Goal: Task Accomplishment & Management: Manage account settings

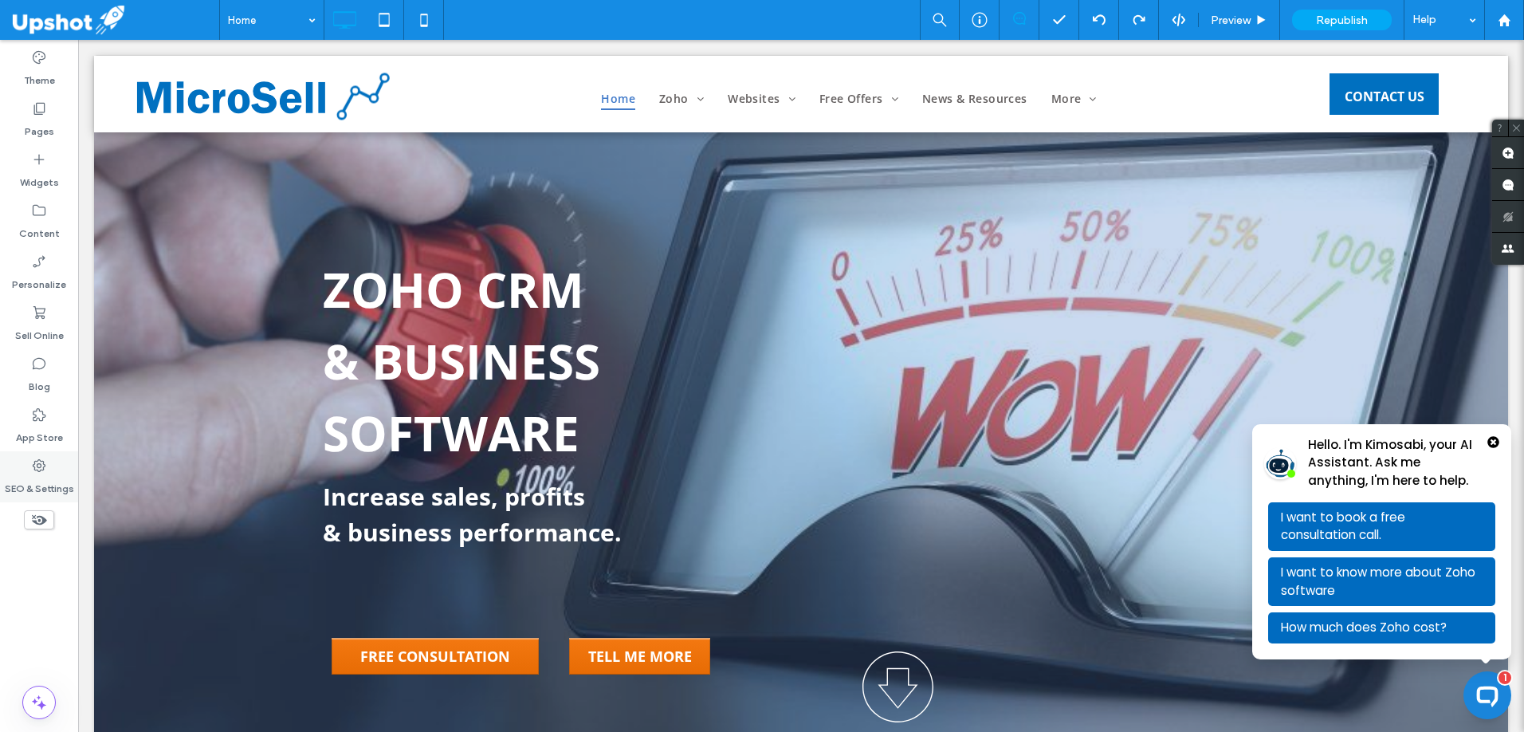
click at [43, 470] on use at bounding box center [39, 465] width 13 height 13
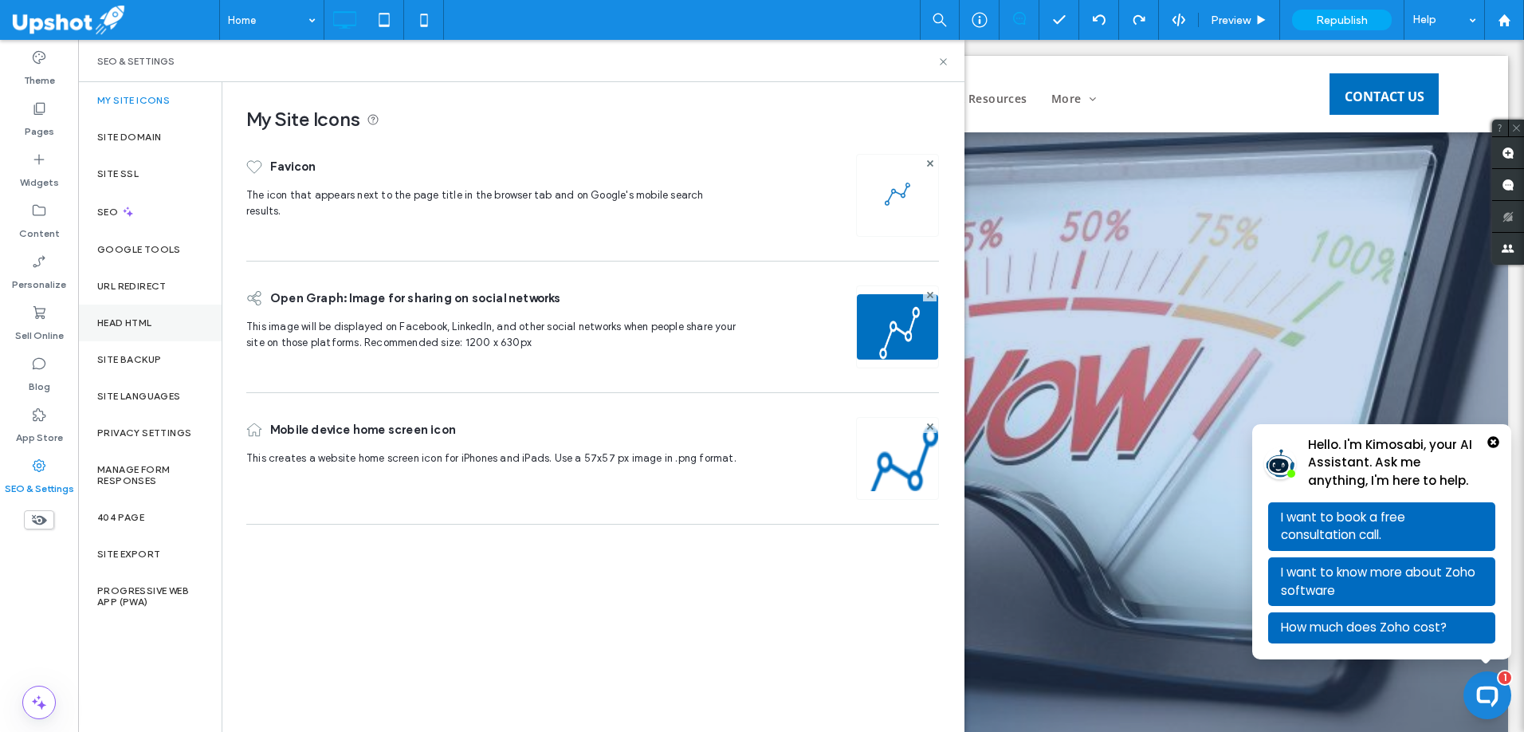
click at [134, 314] on div "Head HTML" at bounding box center [149, 323] width 143 height 37
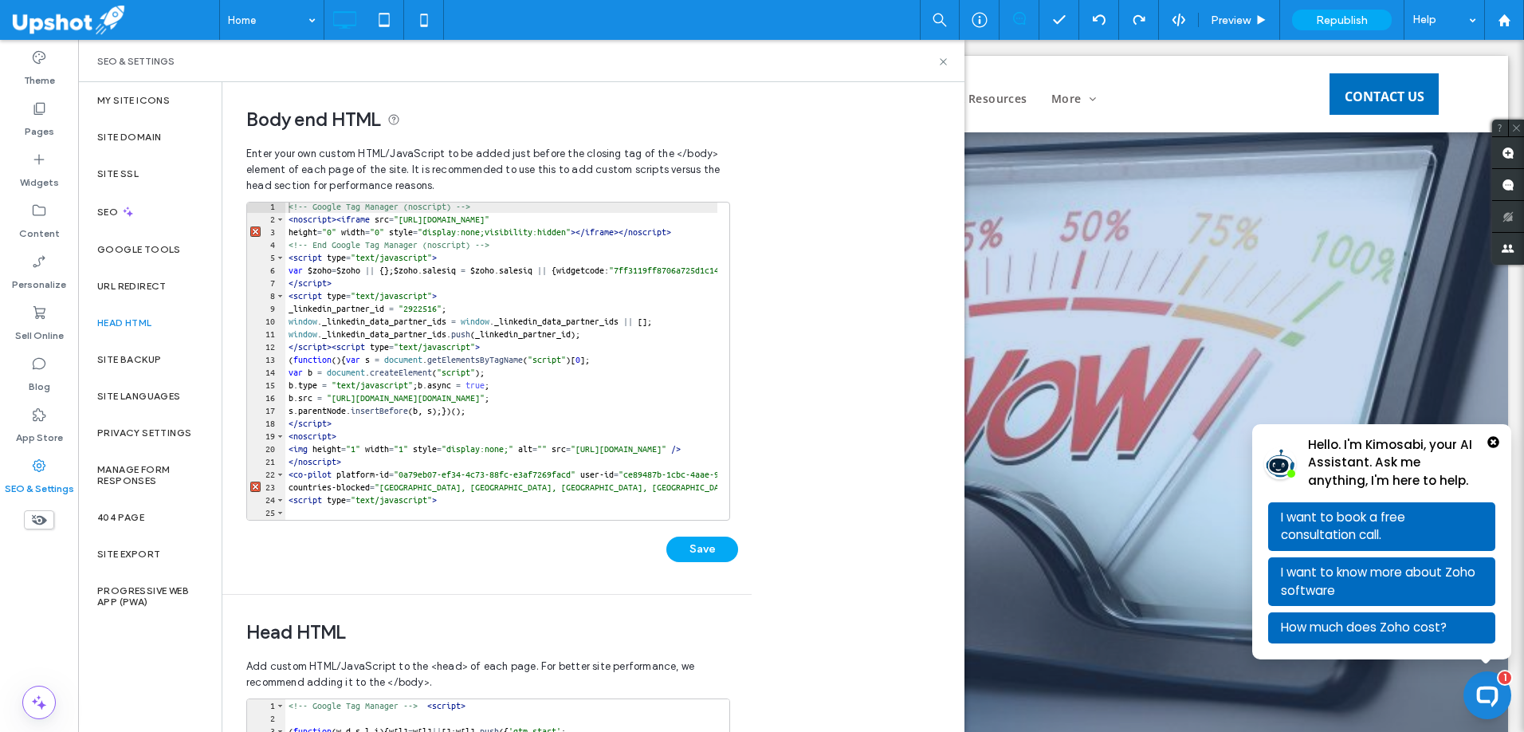
scroll to position [0, 1]
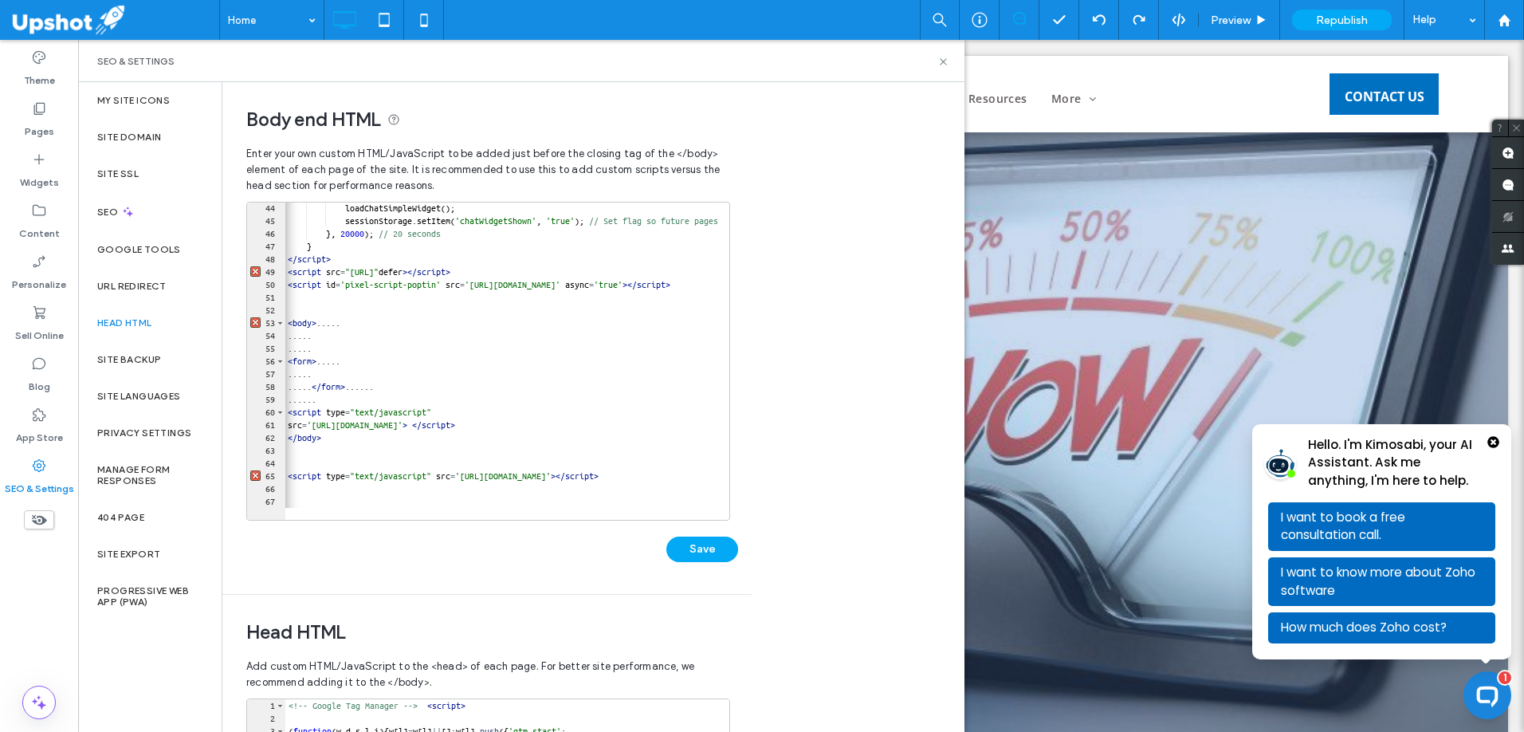
click at [673, 501] on div "loadChatSimpleWidget ( ) ; sessionStorage . setItem ( 'chatWidgetShown' , 'true…" at bounding box center [1479, 367] width 2389 height 331
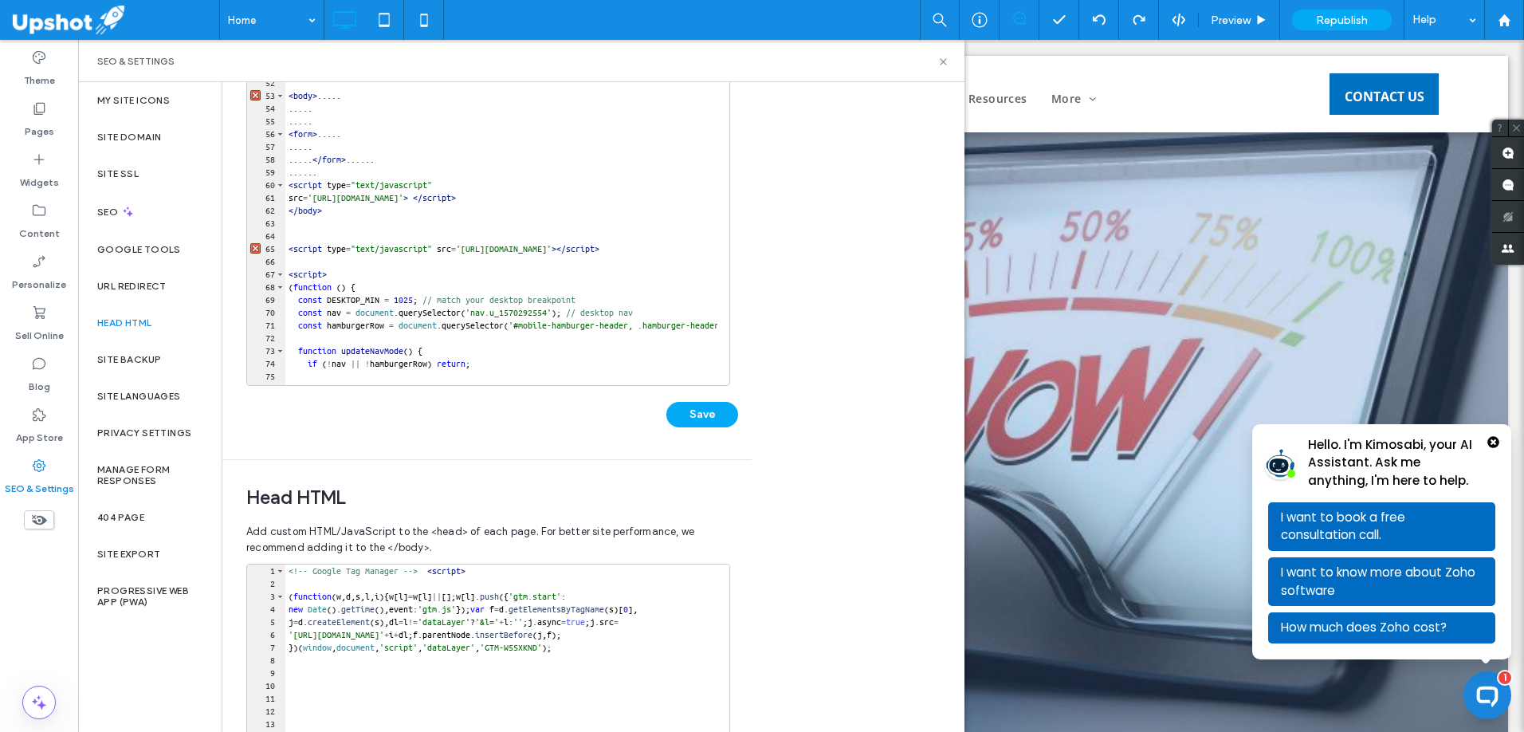
scroll to position [649, 0]
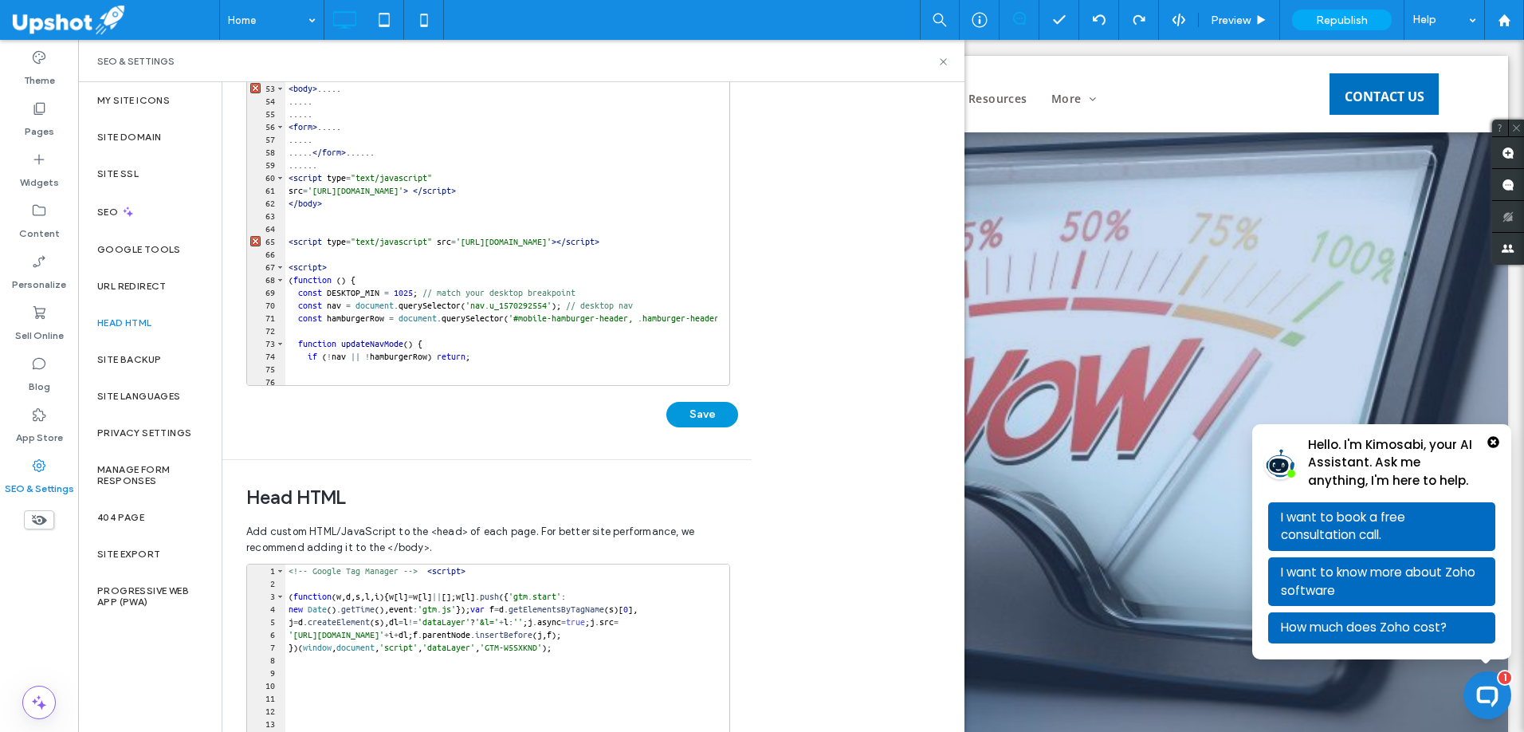
click at [699, 416] on button "Save" at bounding box center [702, 415] width 72 height 26
click at [945, 63] on use at bounding box center [943, 61] width 6 height 6
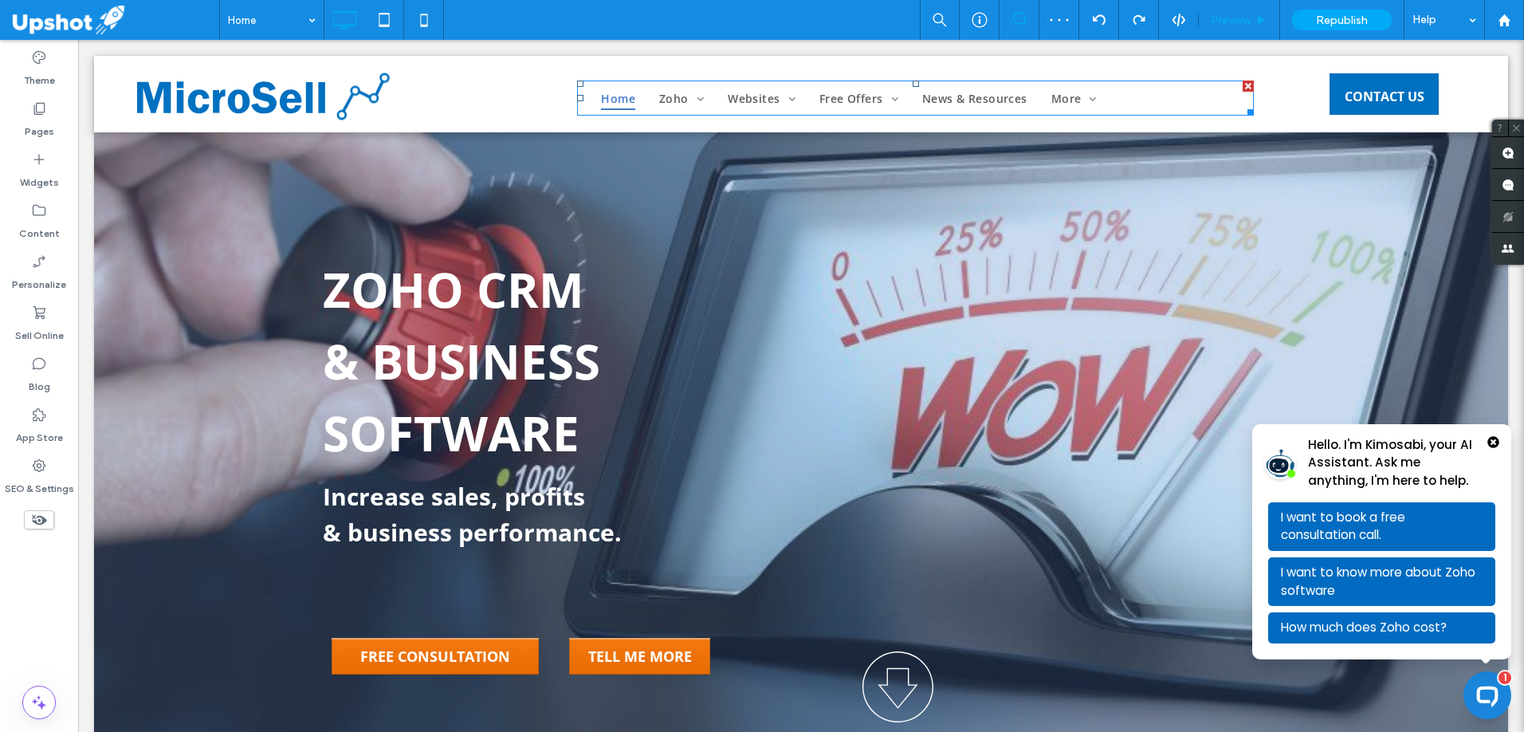
click at [1216, 29] on div "Preview" at bounding box center [1239, 20] width 81 height 40
click at [1221, 20] on span "Preview" at bounding box center [1231, 21] width 40 height 14
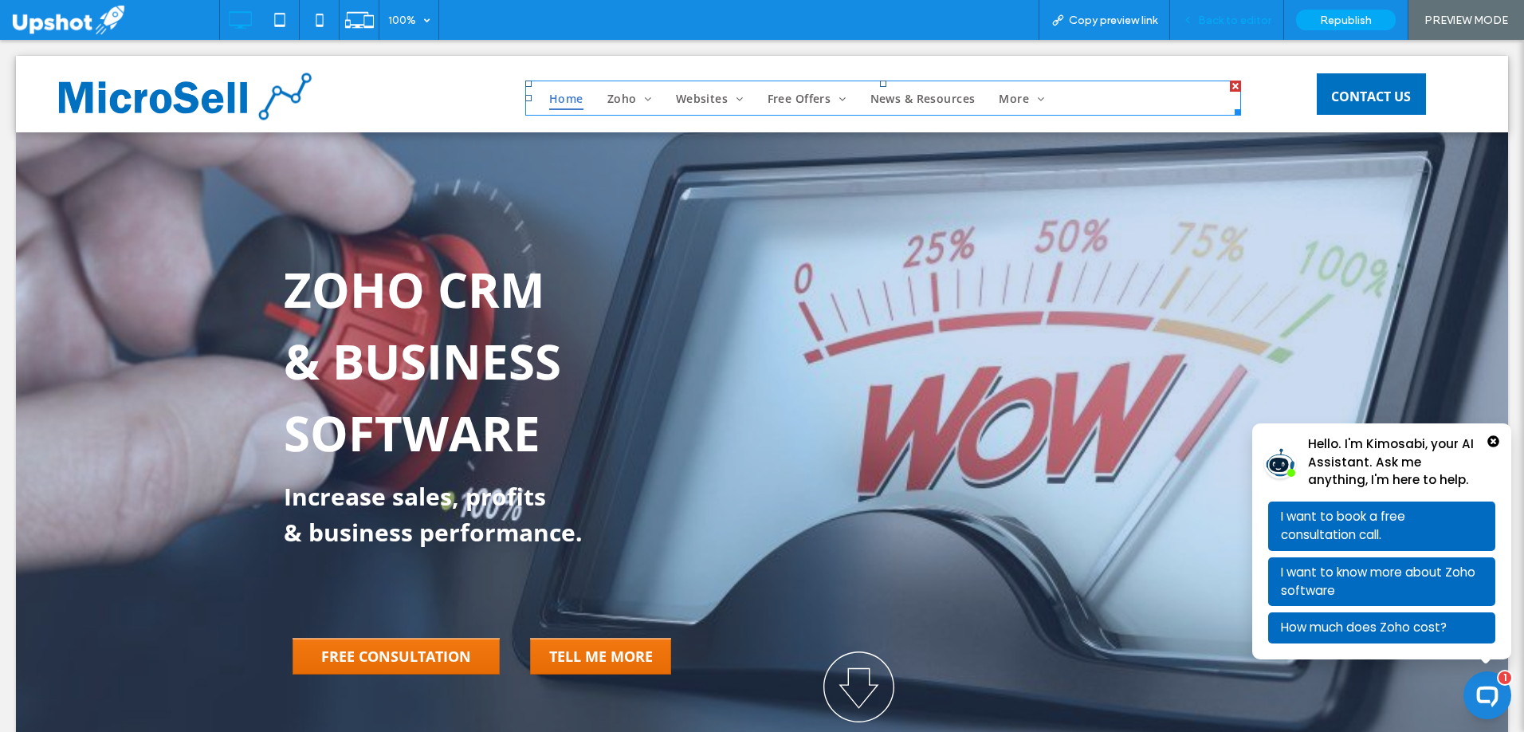
click at [1206, 22] on span "Back to editor" at bounding box center [1234, 21] width 73 height 14
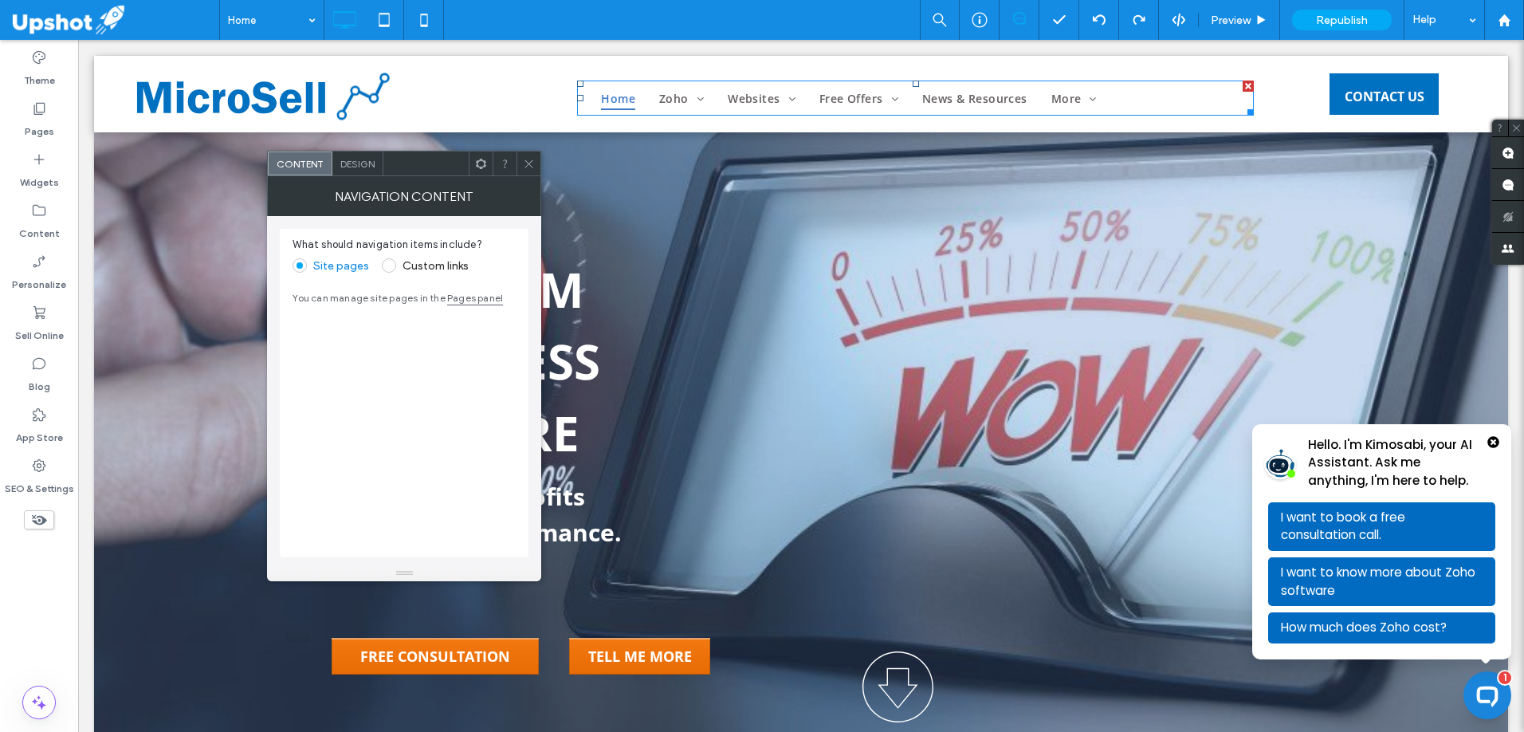
click at [479, 162] on icon at bounding box center [481, 164] width 12 height 12
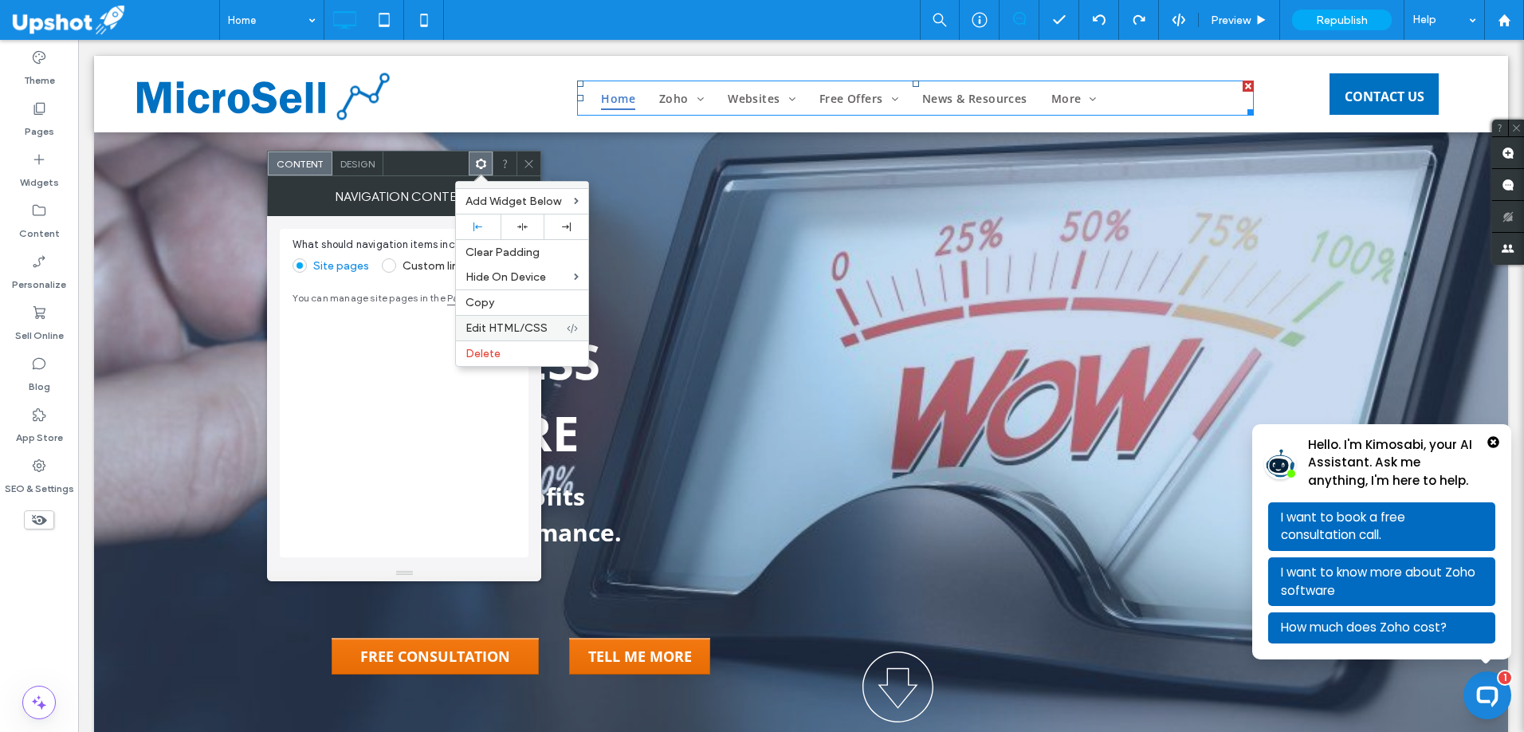
click at [514, 322] on span "Edit HTML/CSS" at bounding box center [507, 328] width 82 height 14
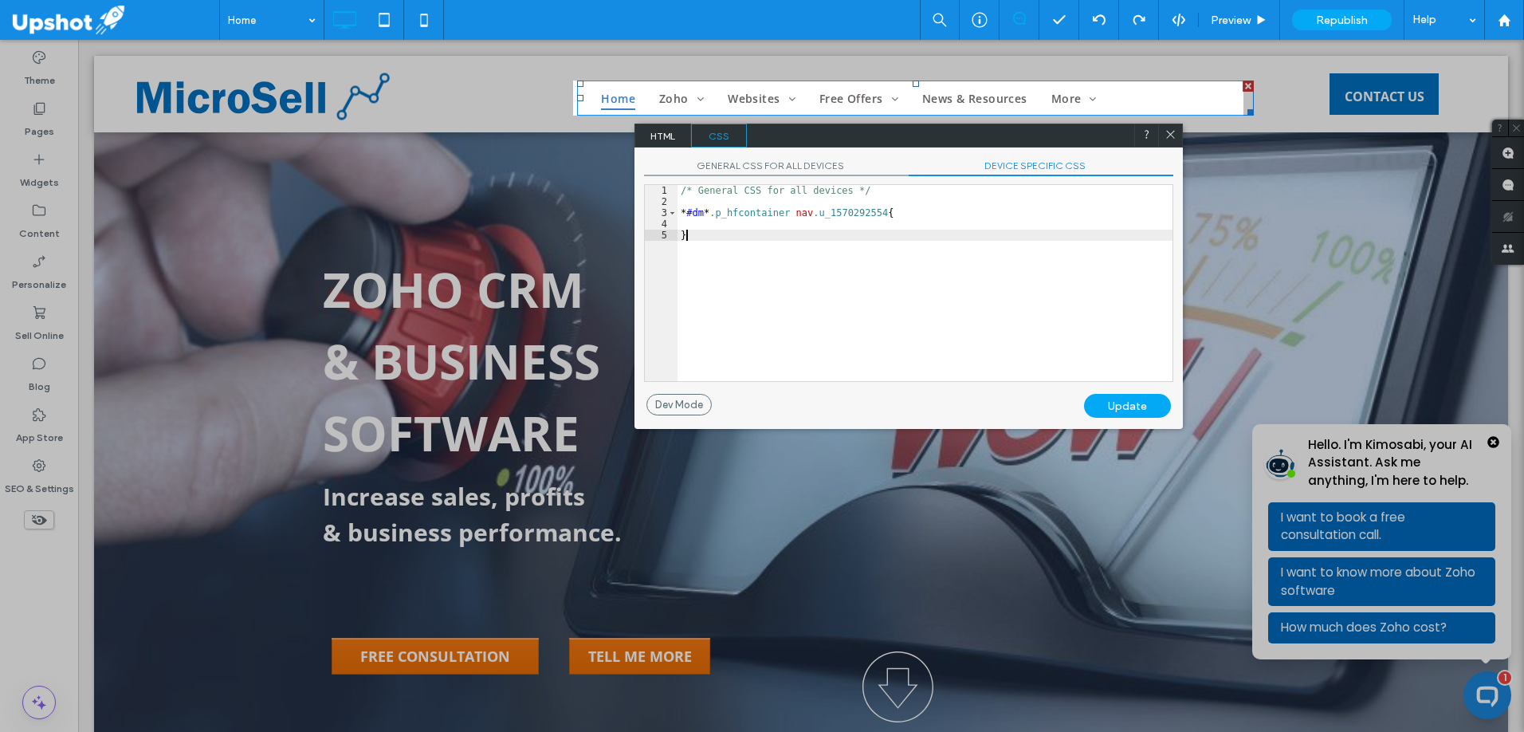
click at [815, 256] on div "/* General CSS for all devices */ * #dm * .p_hfcontainer nav .u_1570292554 { }" at bounding box center [925, 294] width 495 height 218
click at [780, 166] on span "GENERAL CSS FOR ALL DEVICES" at bounding box center [776, 167] width 265 height 17
click at [1027, 164] on span "DEVICE SPECIFIC CSS" at bounding box center [1041, 167] width 265 height 17
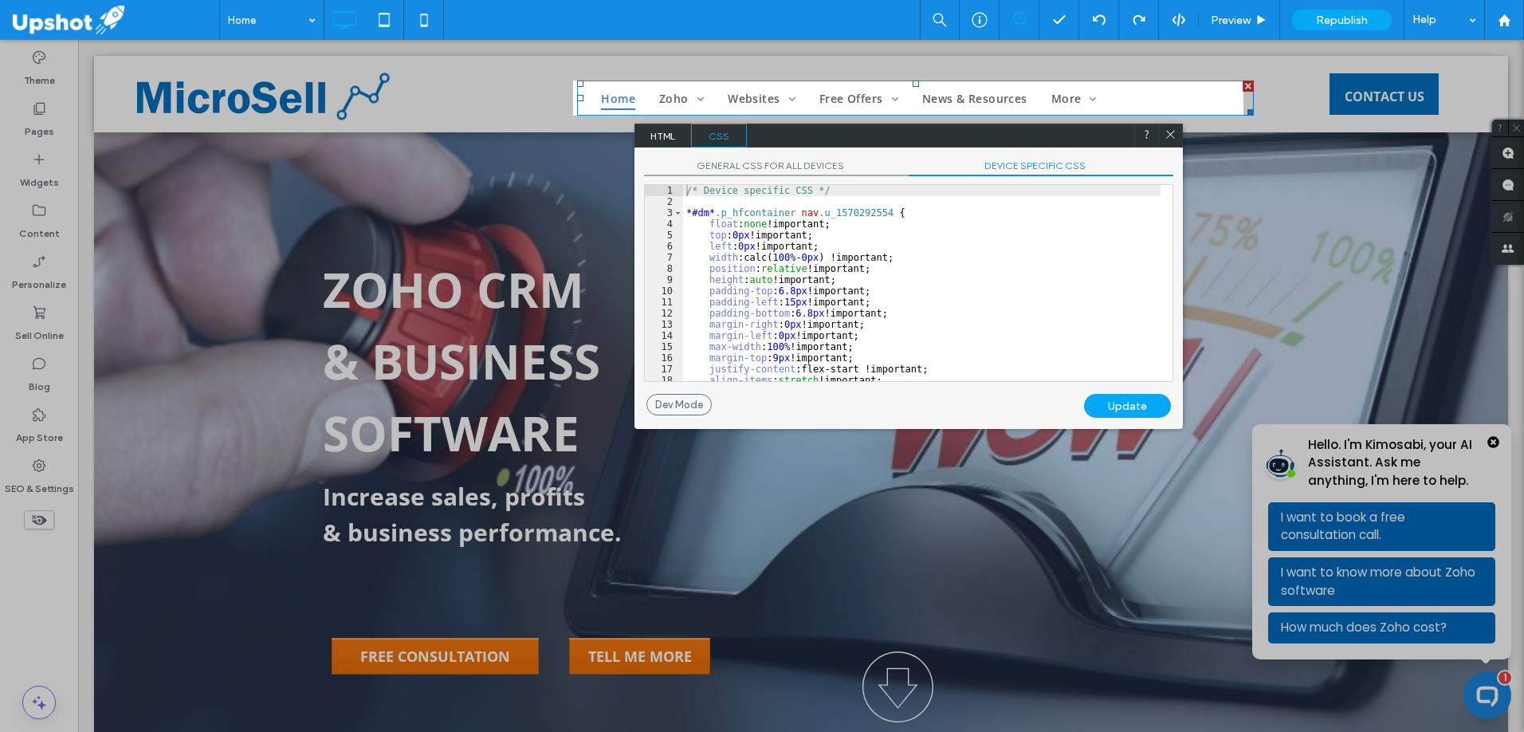
click at [788, 164] on span "GENERAL CSS FOR ALL DEVICES" at bounding box center [776, 167] width 265 height 17
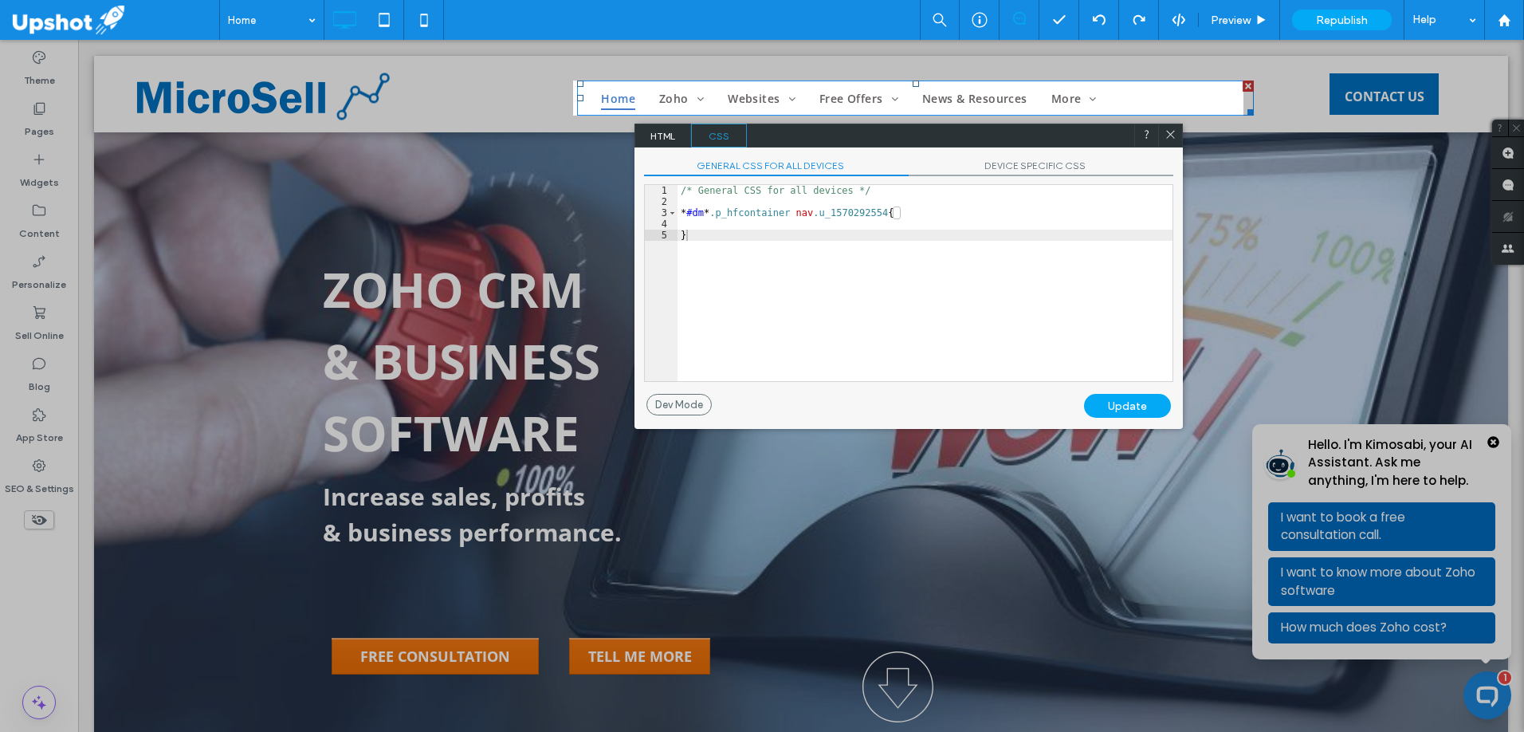
click at [796, 268] on div "/* General CSS for all devices */ * #dm * .p_hfcontainer nav .u_1570292554 { }" at bounding box center [925, 294] width 495 height 218
type textarea "**"
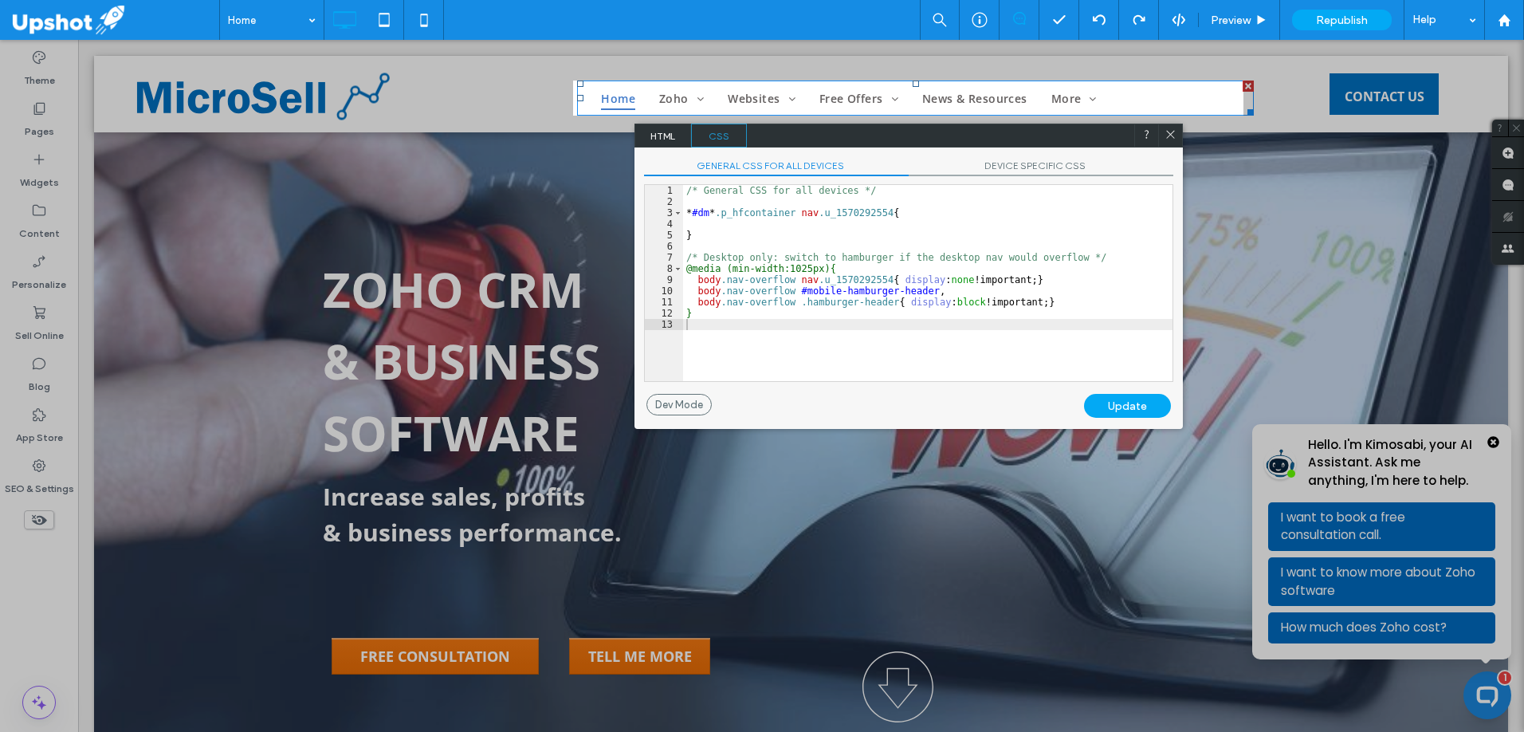
click at [1120, 410] on div "Update" at bounding box center [1127, 406] width 87 height 24
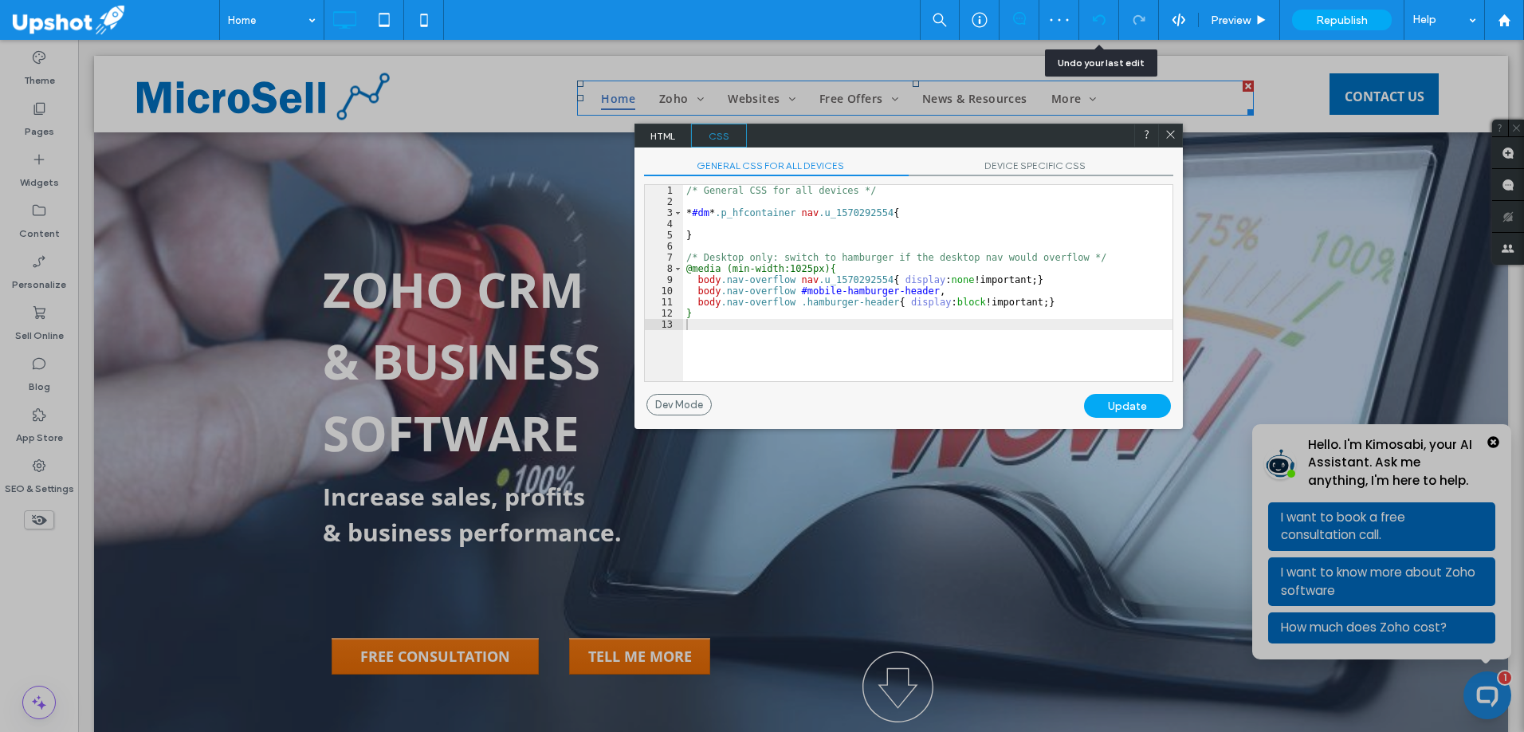
click at [1101, 15] on use at bounding box center [1098, 19] width 13 height 10
click at [1171, 134] on use at bounding box center [1170, 135] width 8 height 8
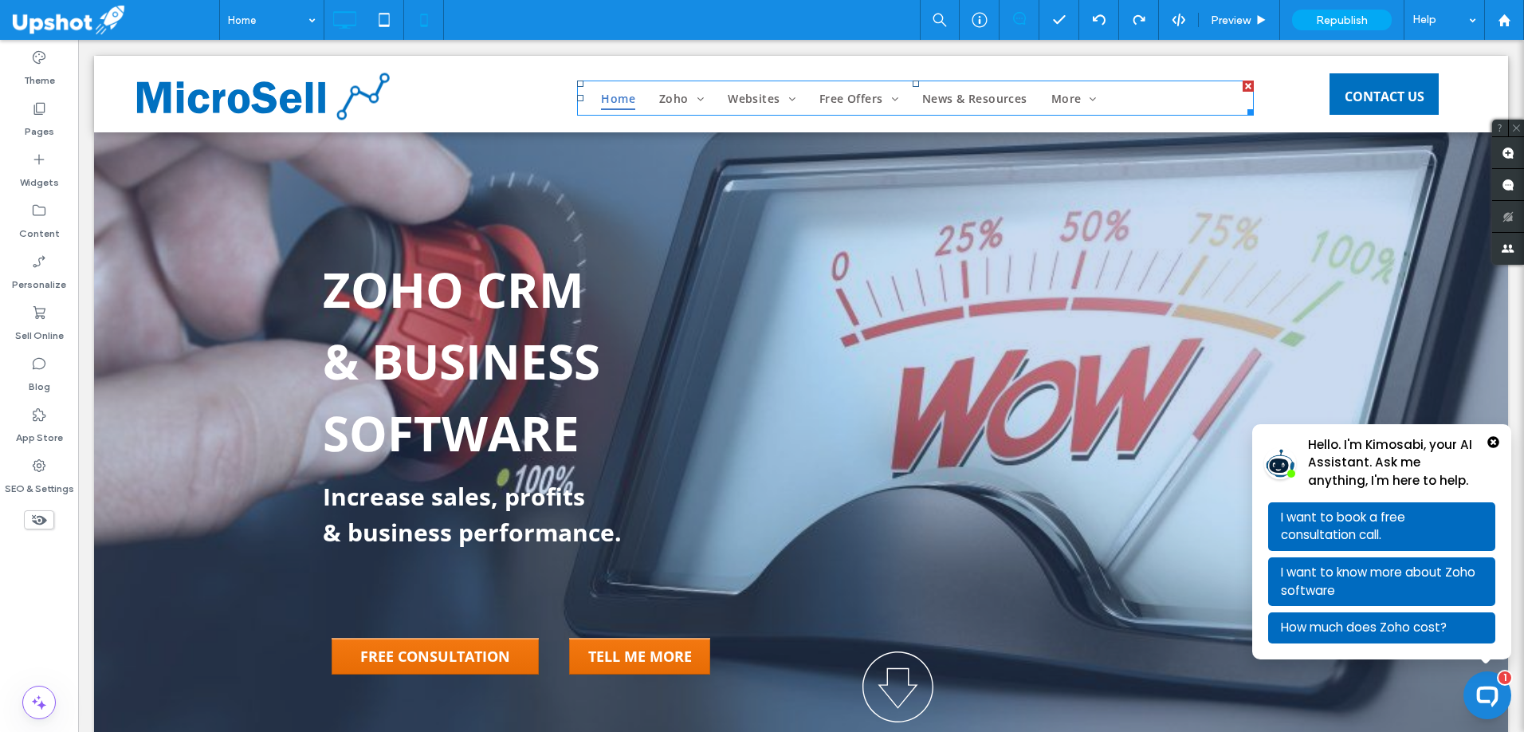
click at [430, 24] on icon at bounding box center [424, 20] width 32 height 32
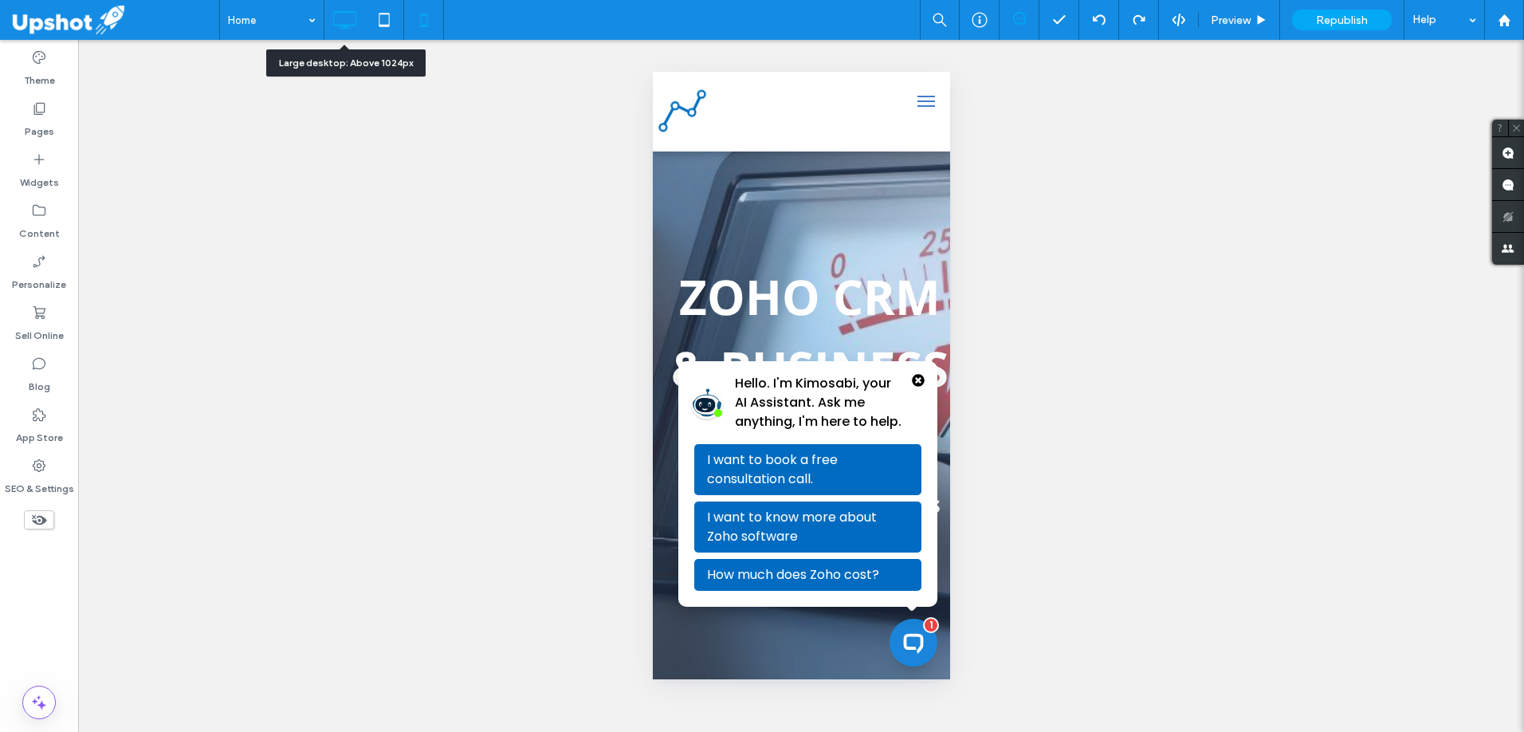
click at [354, 22] on icon at bounding box center [344, 20] width 32 height 32
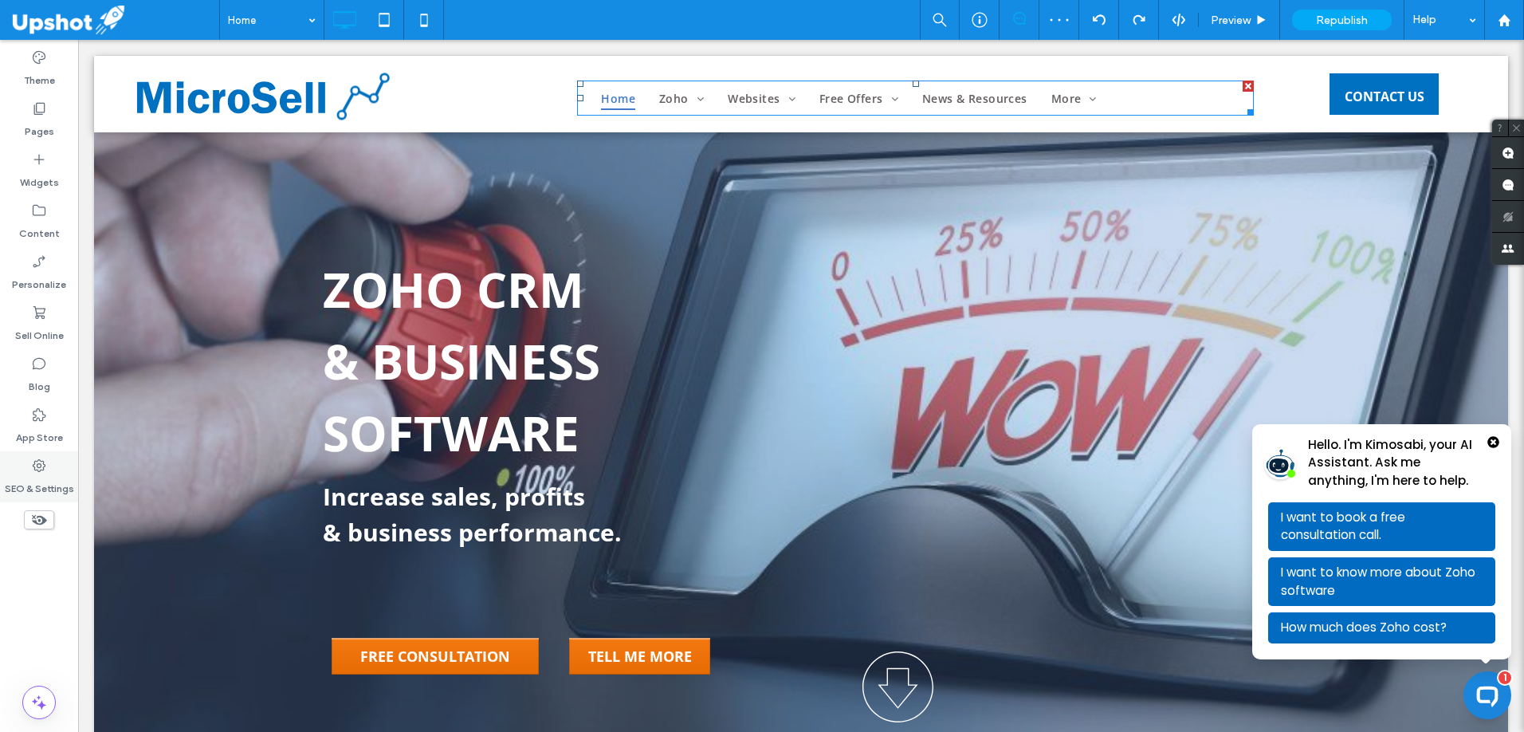
click at [53, 462] on div "SEO & Settings" at bounding box center [39, 476] width 78 height 51
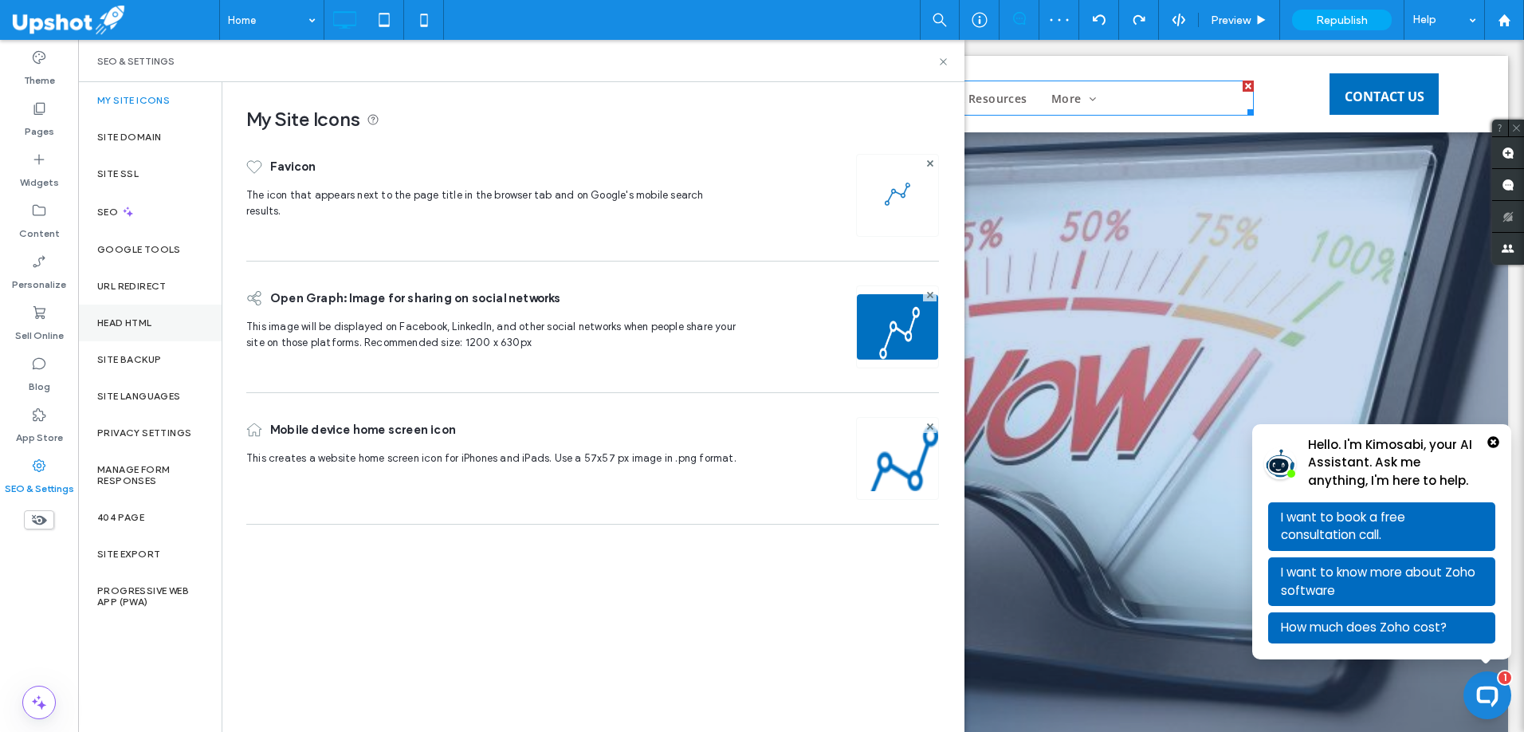
click at [151, 323] on label "Head HTML" at bounding box center [124, 322] width 55 height 11
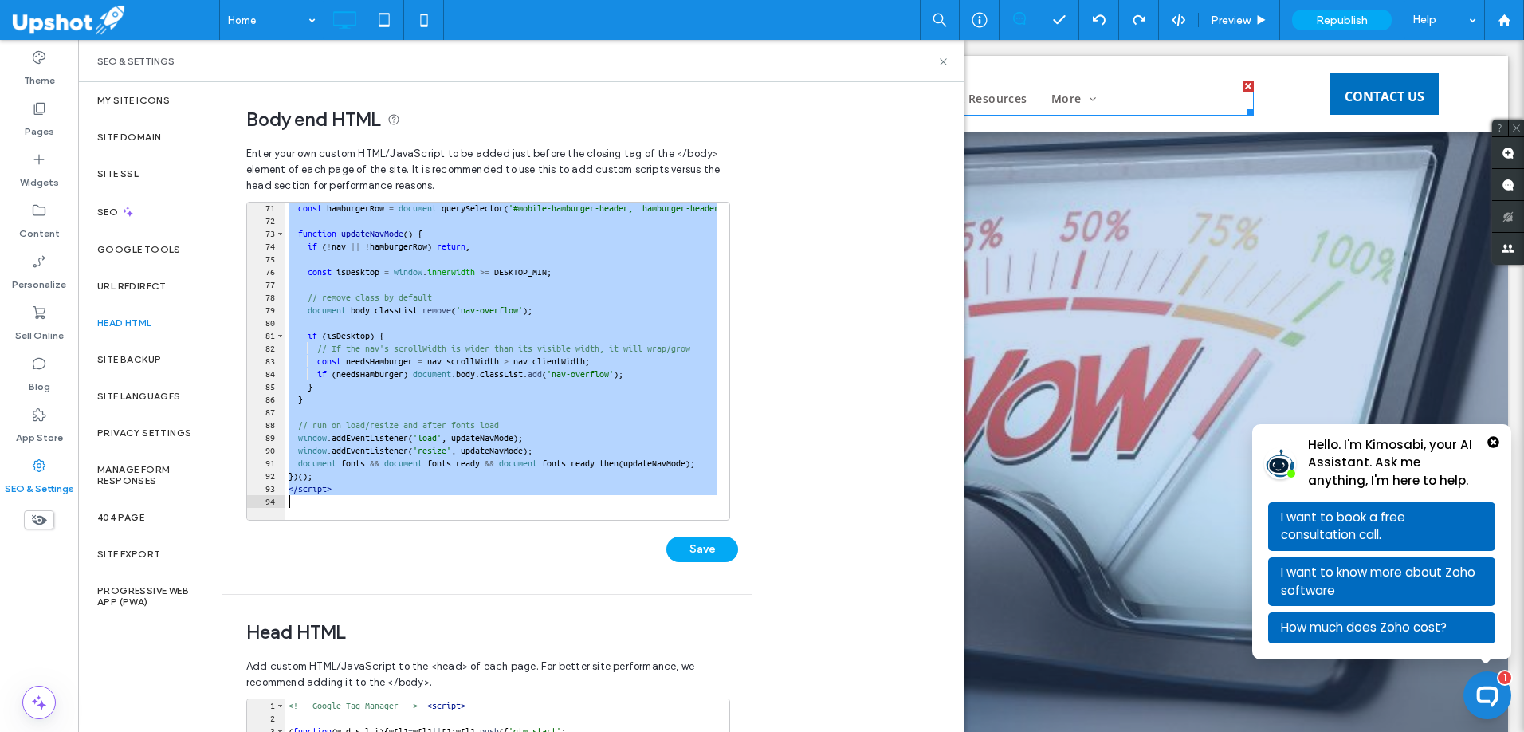
scroll to position [894, 0]
drag, startPoint x: 289, startPoint y: 293, endPoint x: 458, endPoint y: 568, distance: 322.1
click at [458, 568] on div "** 71 72 73 74 75 76 77 78 79 80 81 82 83 84 85 86 87 88 89 90 91 92 93 94 cons…" at bounding box center [492, 390] width 492 height 376
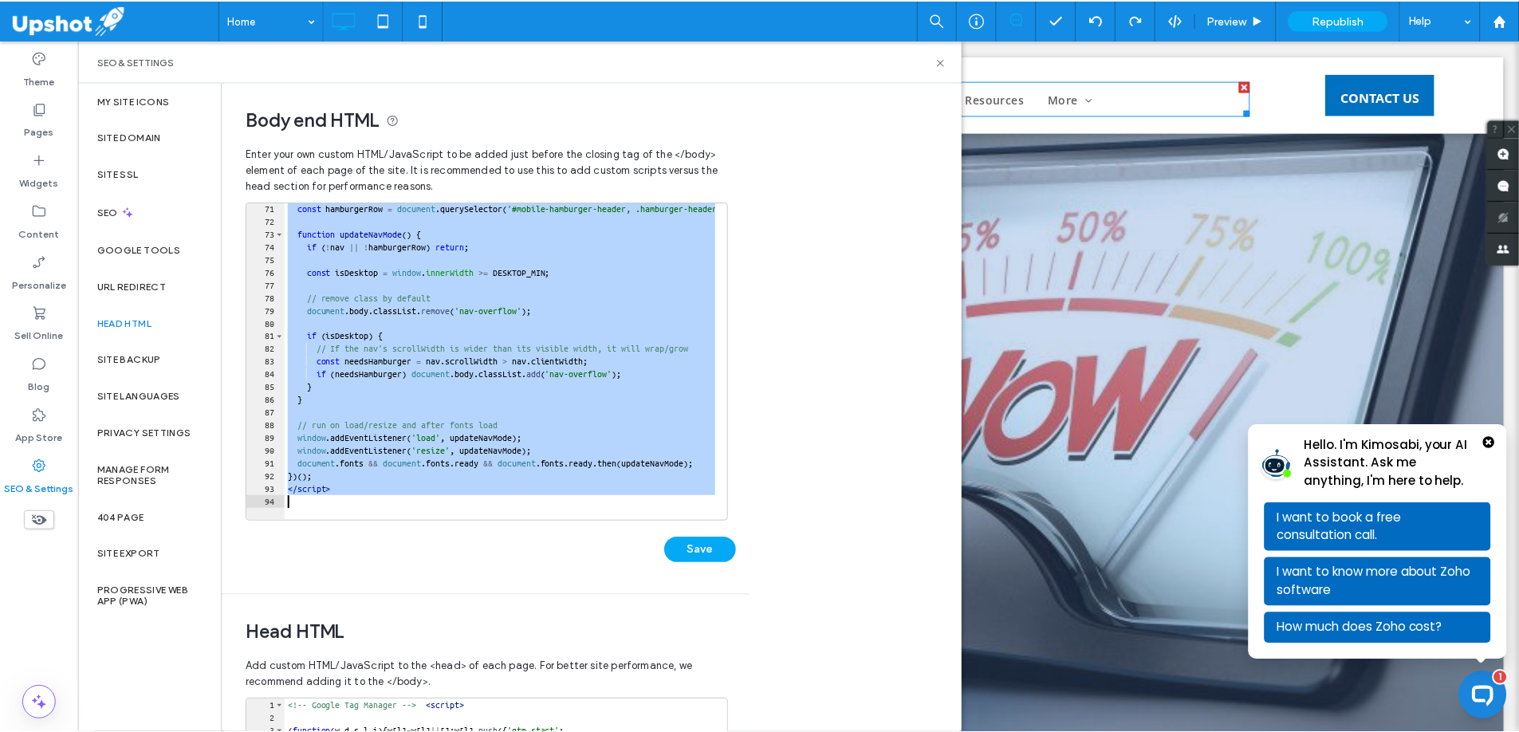
scroll to position [549, 0]
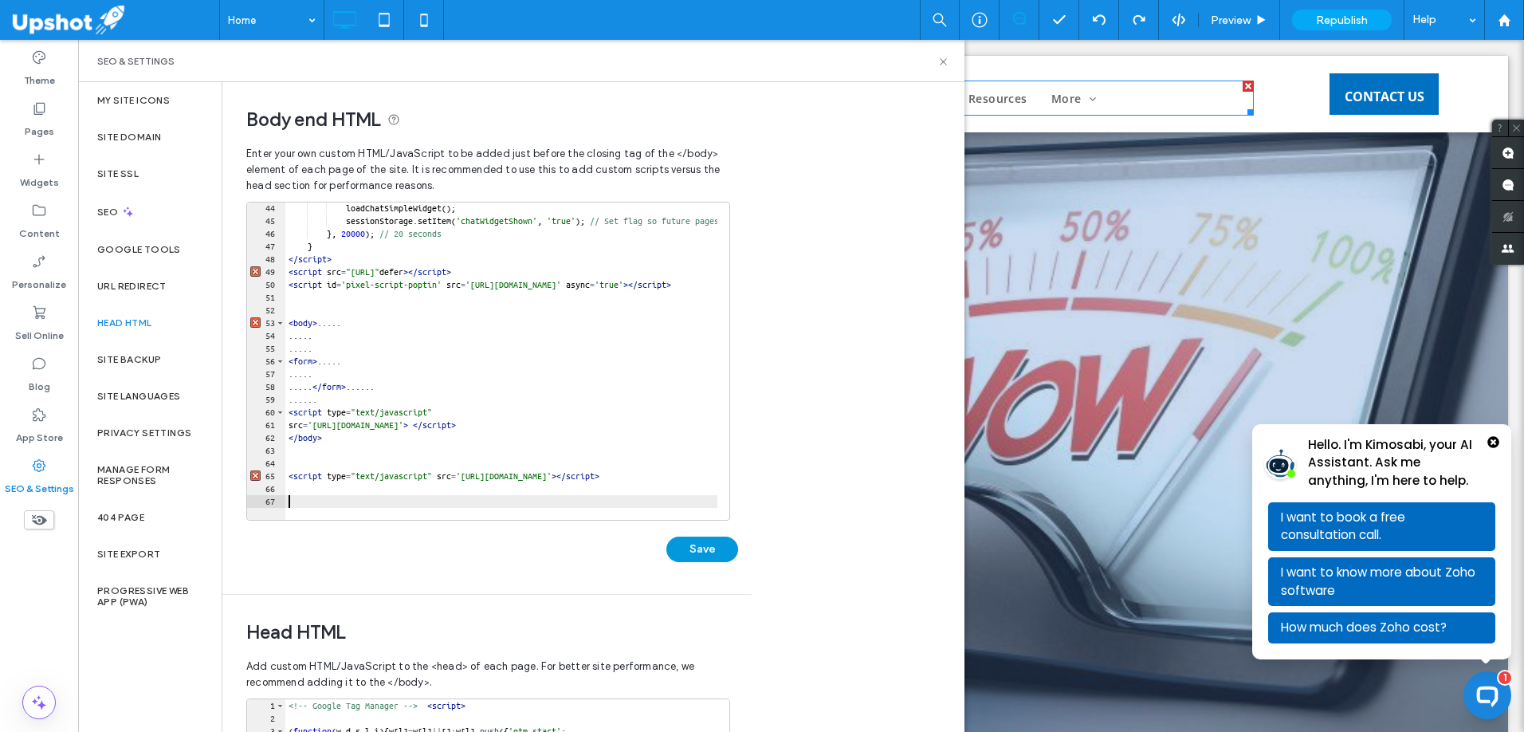
click at [721, 548] on button "Save" at bounding box center [702, 550] width 72 height 26
click at [944, 65] on icon at bounding box center [944, 62] width 12 height 12
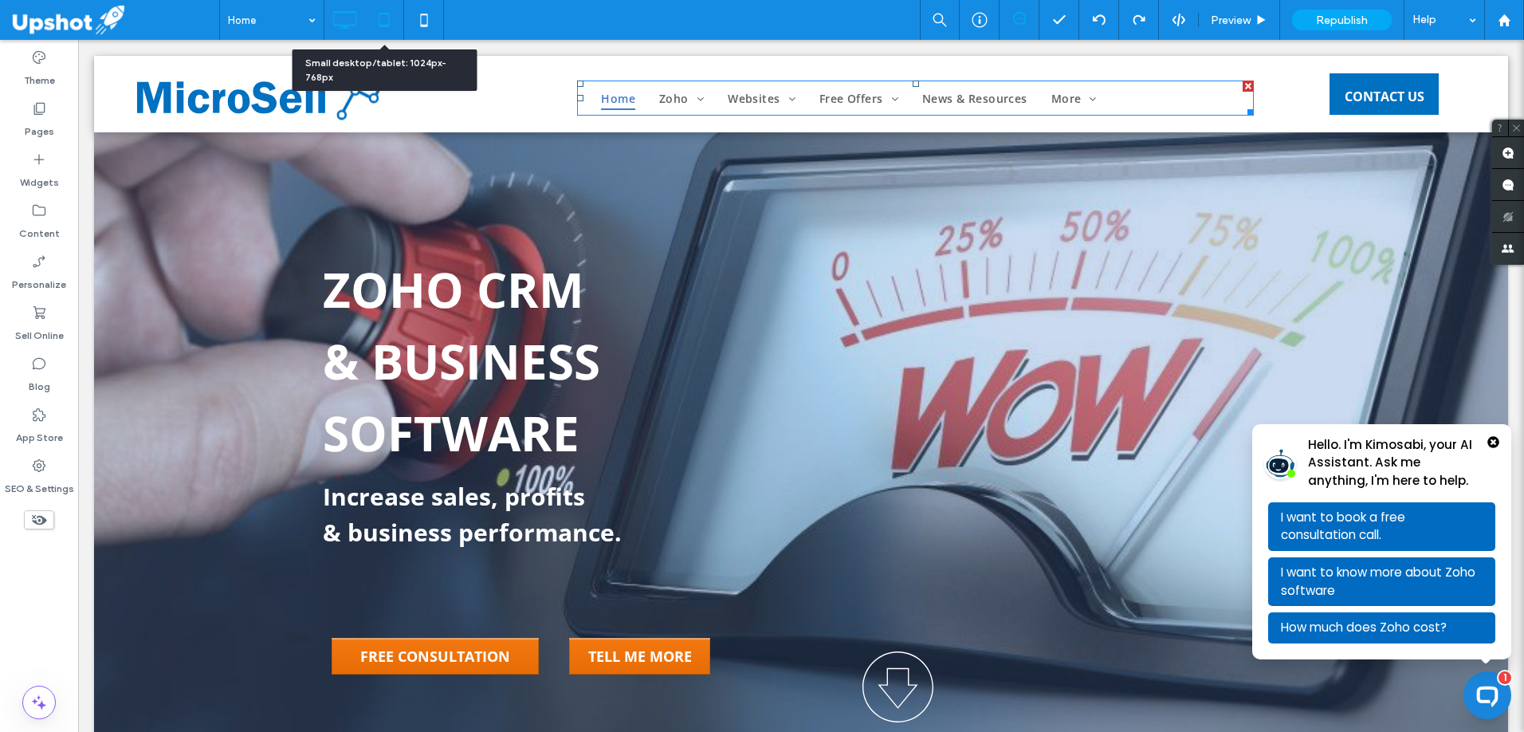
click at [391, 25] on icon at bounding box center [384, 20] width 32 height 32
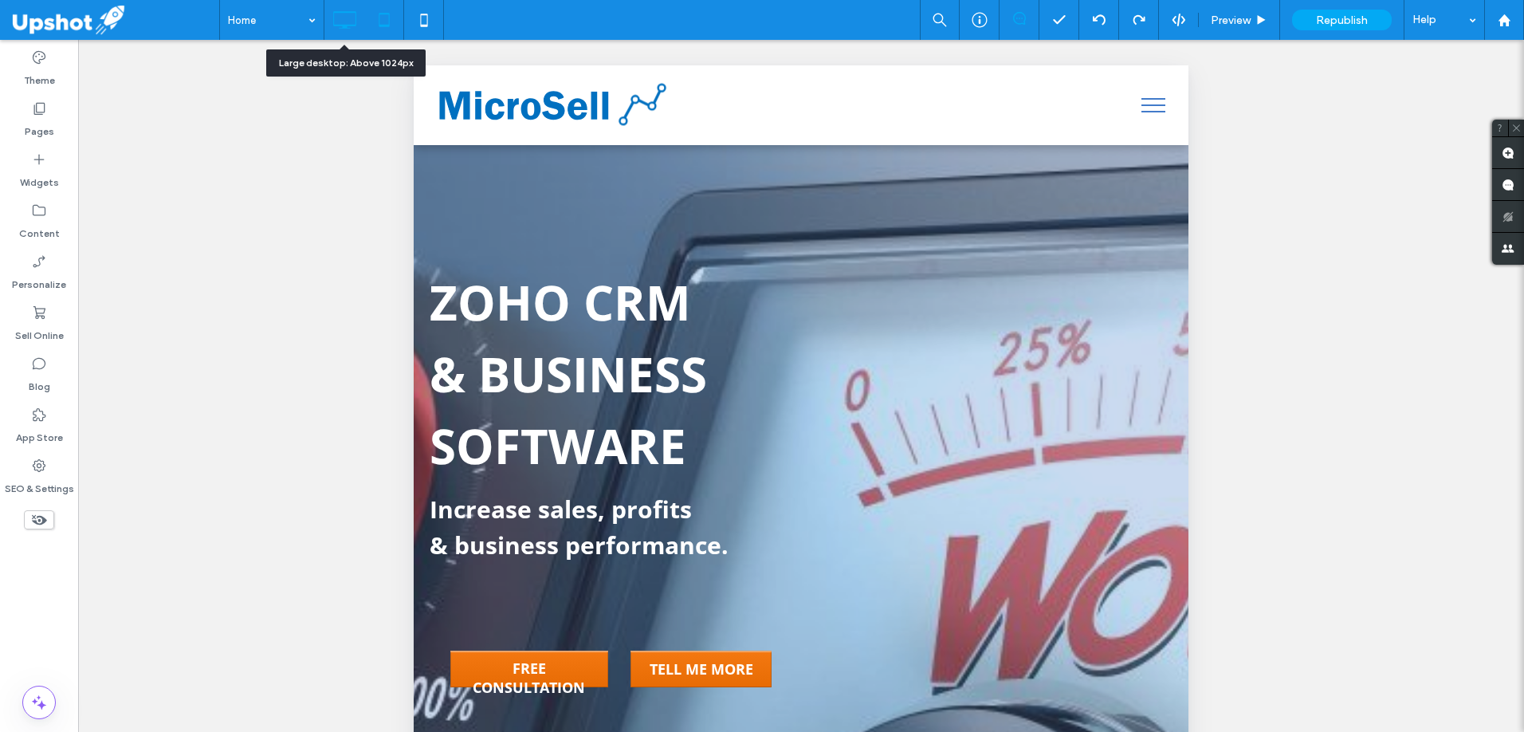
click at [336, 26] on icon at bounding box center [344, 20] width 32 height 32
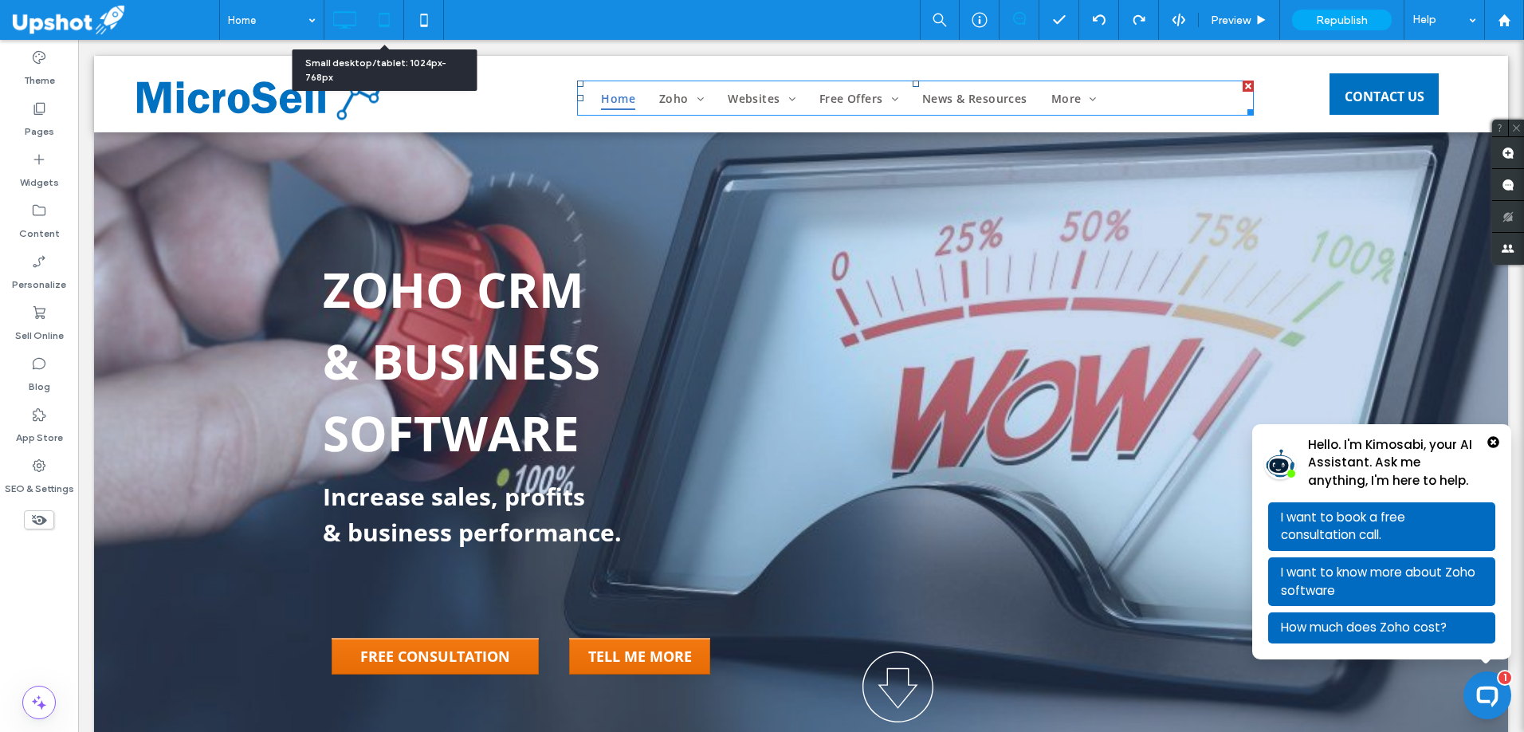
click at [383, 19] on icon at bounding box center [384, 20] width 32 height 32
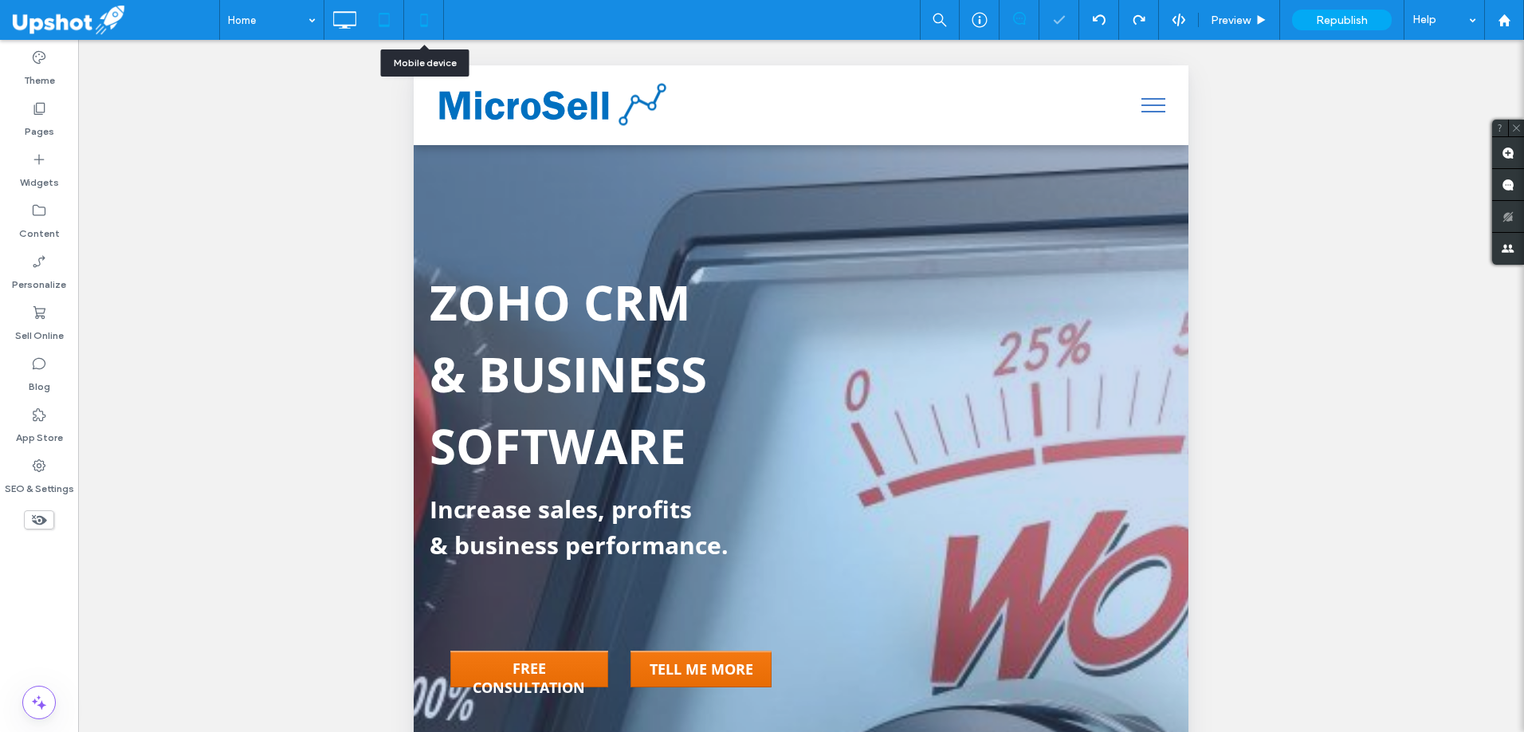
click at [417, 19] on icon at bounding box center [424, 20] width 32 height 32
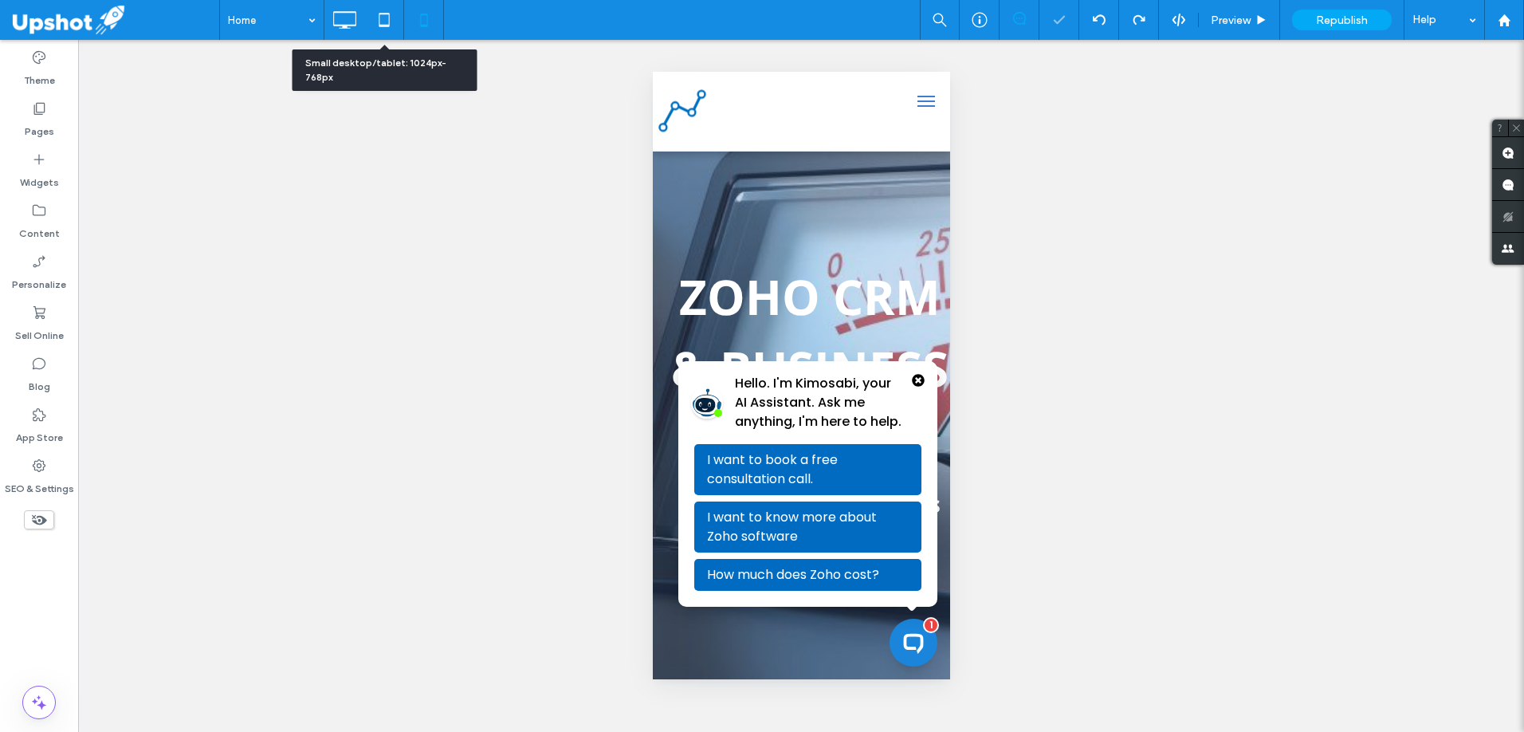
click at [386, 20] on icon at bounding box center [384, 20] width 32 height 32
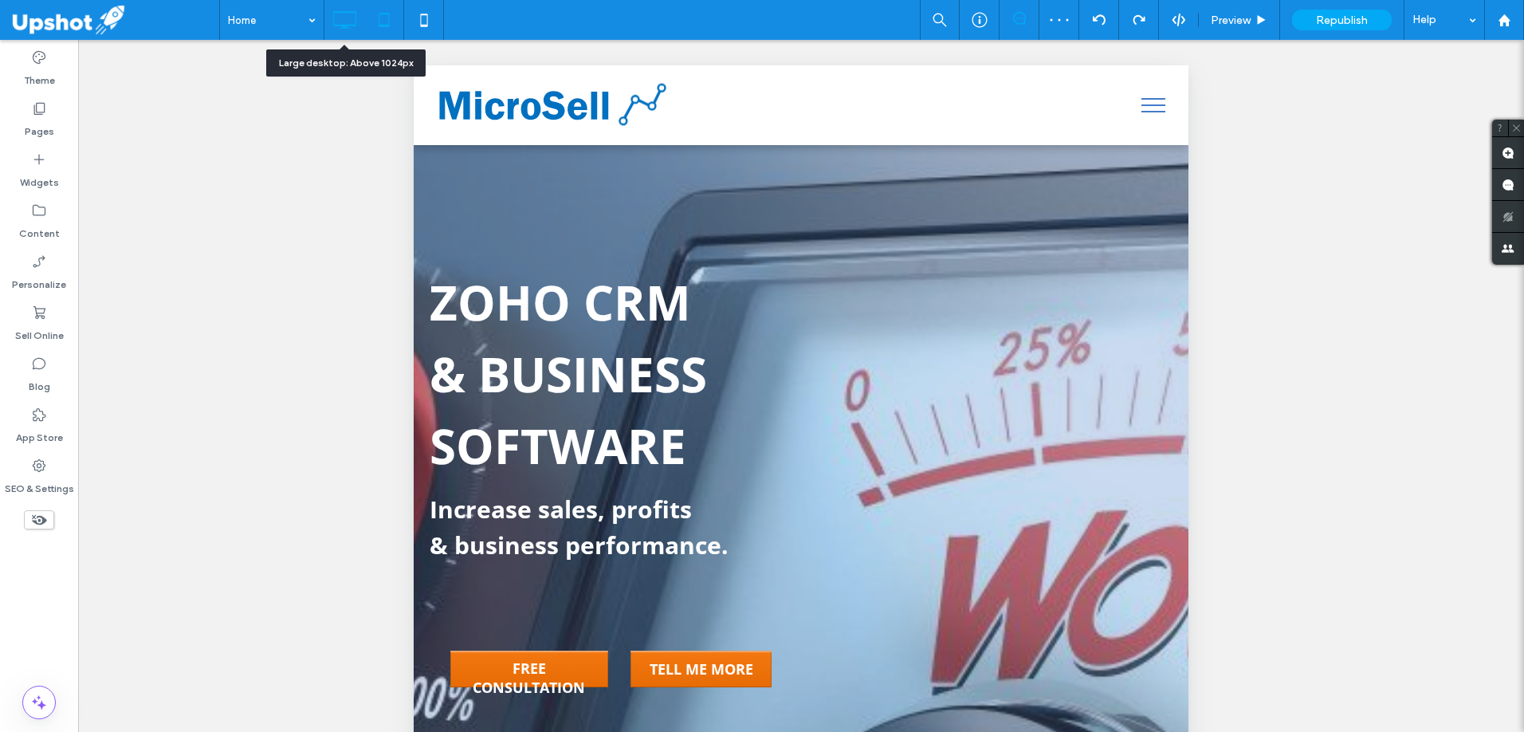
click at [336, 21] on icon at bounding box center [344, 20] width 32 height 32
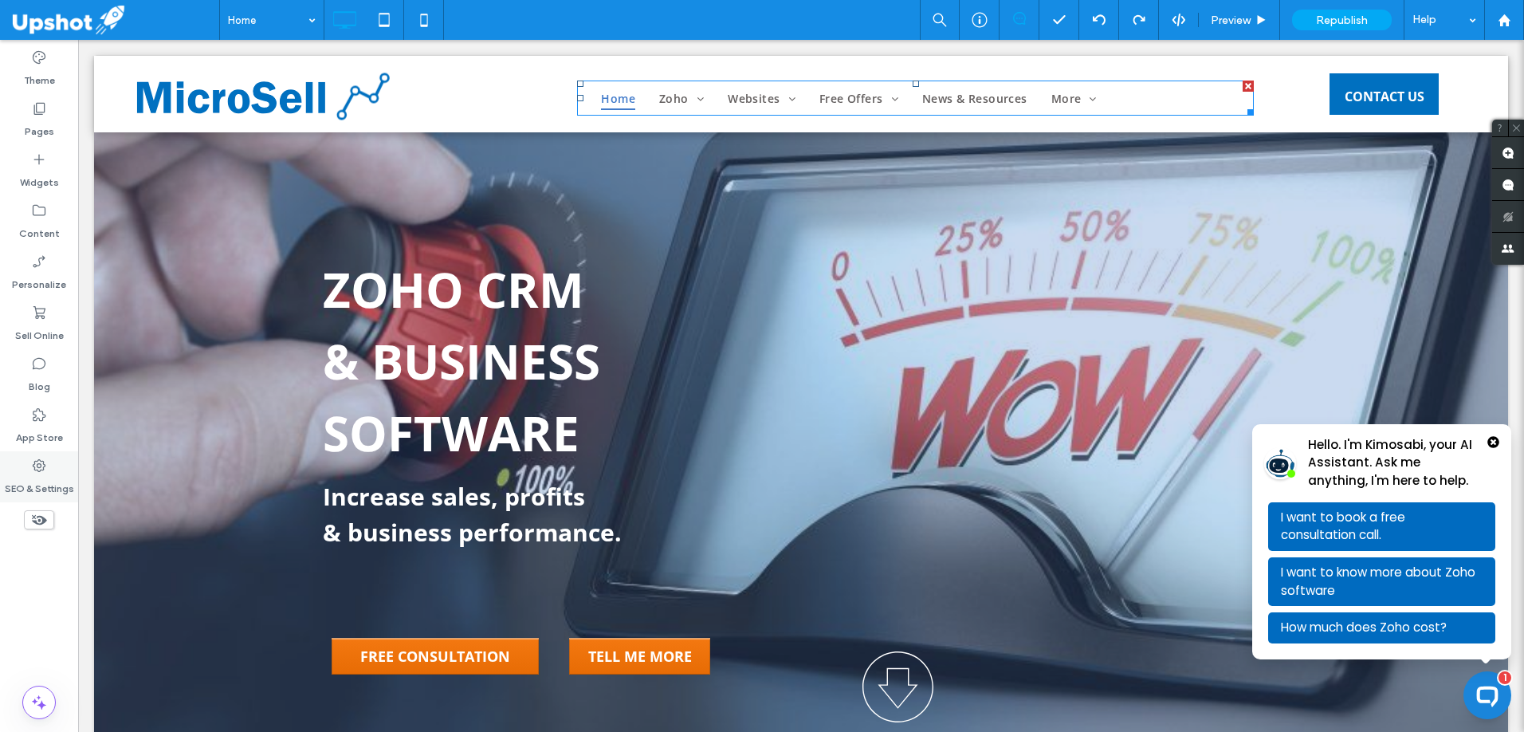
click at [45, 464] on icon at bounding box center [39, 466] width 16 height 16
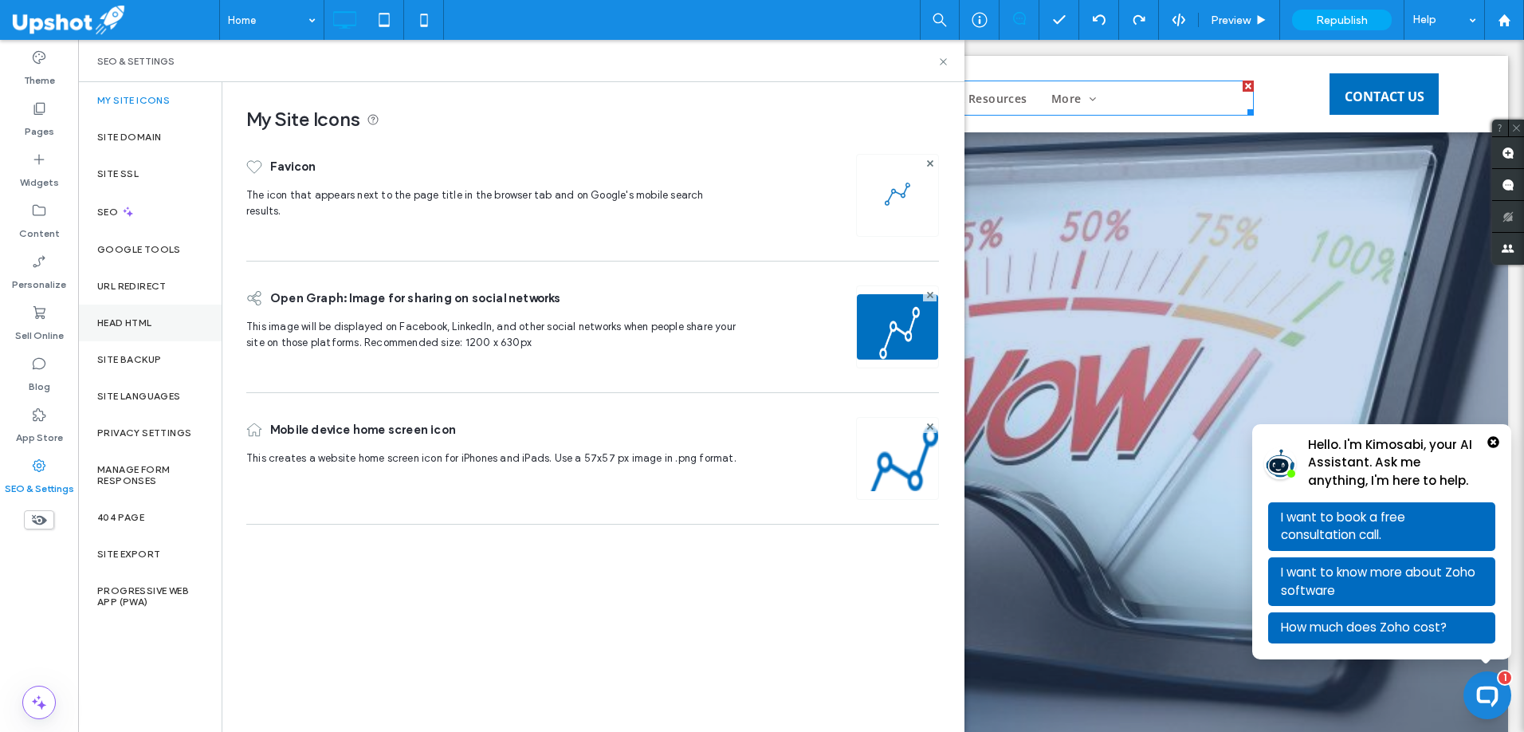
click at [159, 316] on div "Head HTML" at bounding box center [149, 323] width 143 height 37
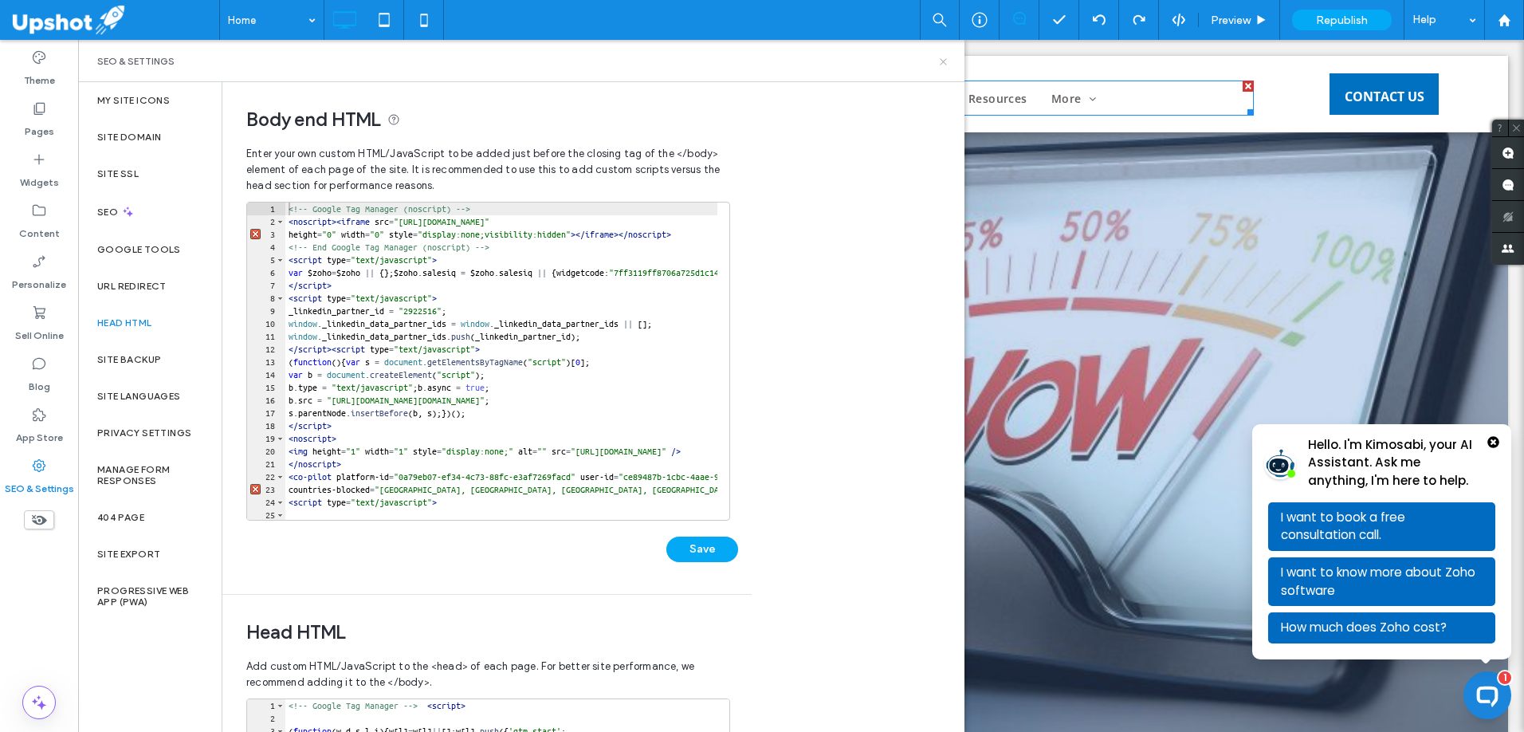
click at [947, 64] on icon at bounding box center [944, 62] width 12 height 12
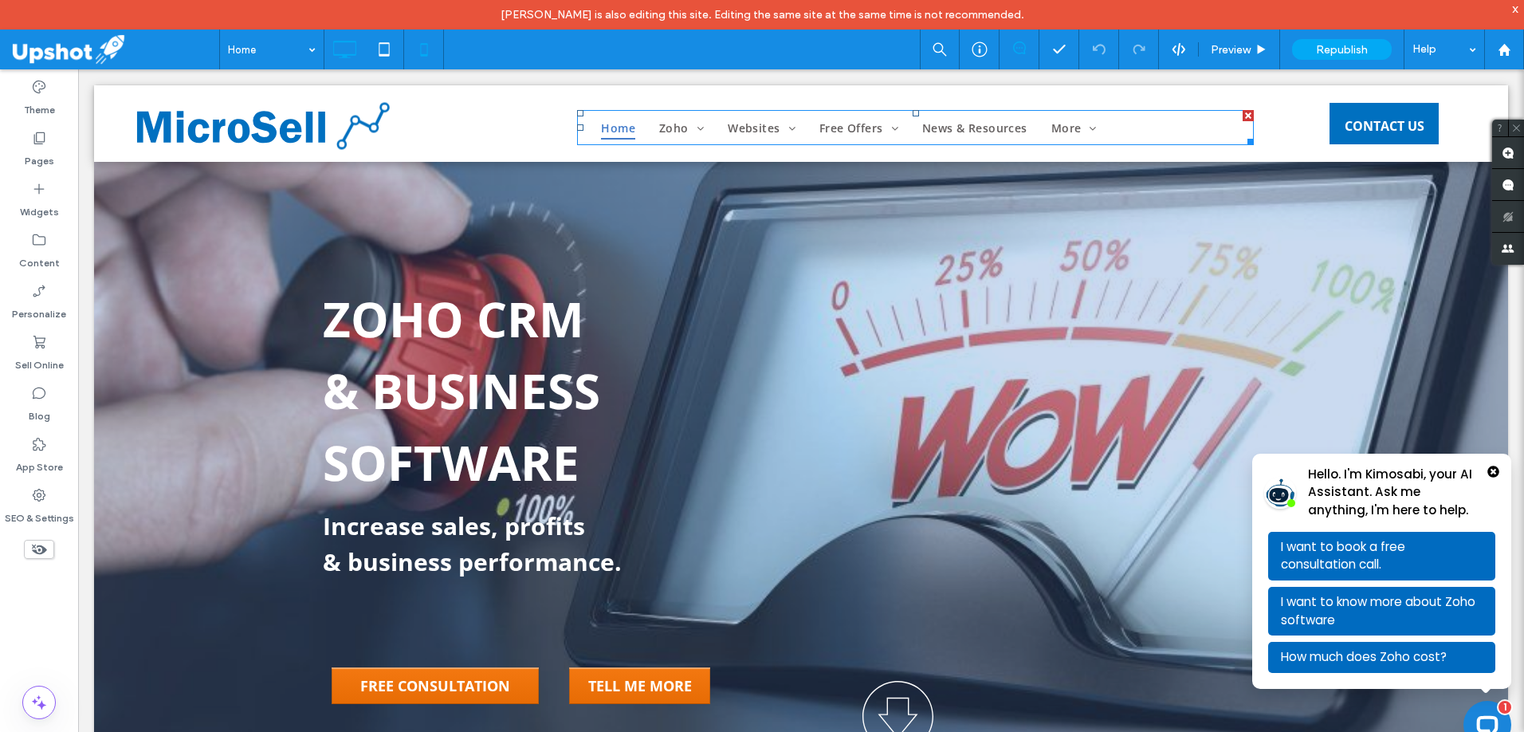
click at [421, 48] on use at bounding box center [423, 49] width 7 height 13
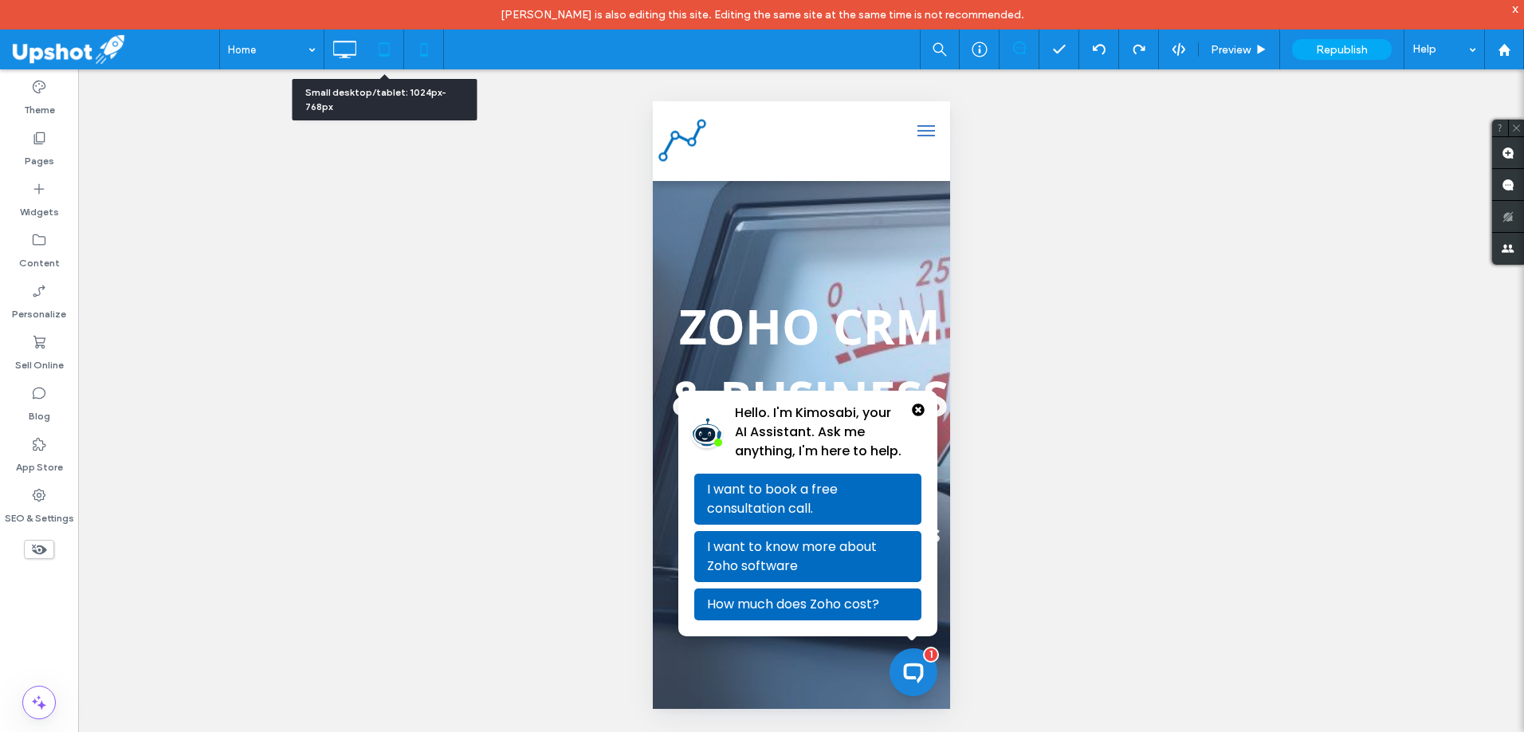
click at [391, 57] on icon at bounding box center [384, 49] width 32 height 32
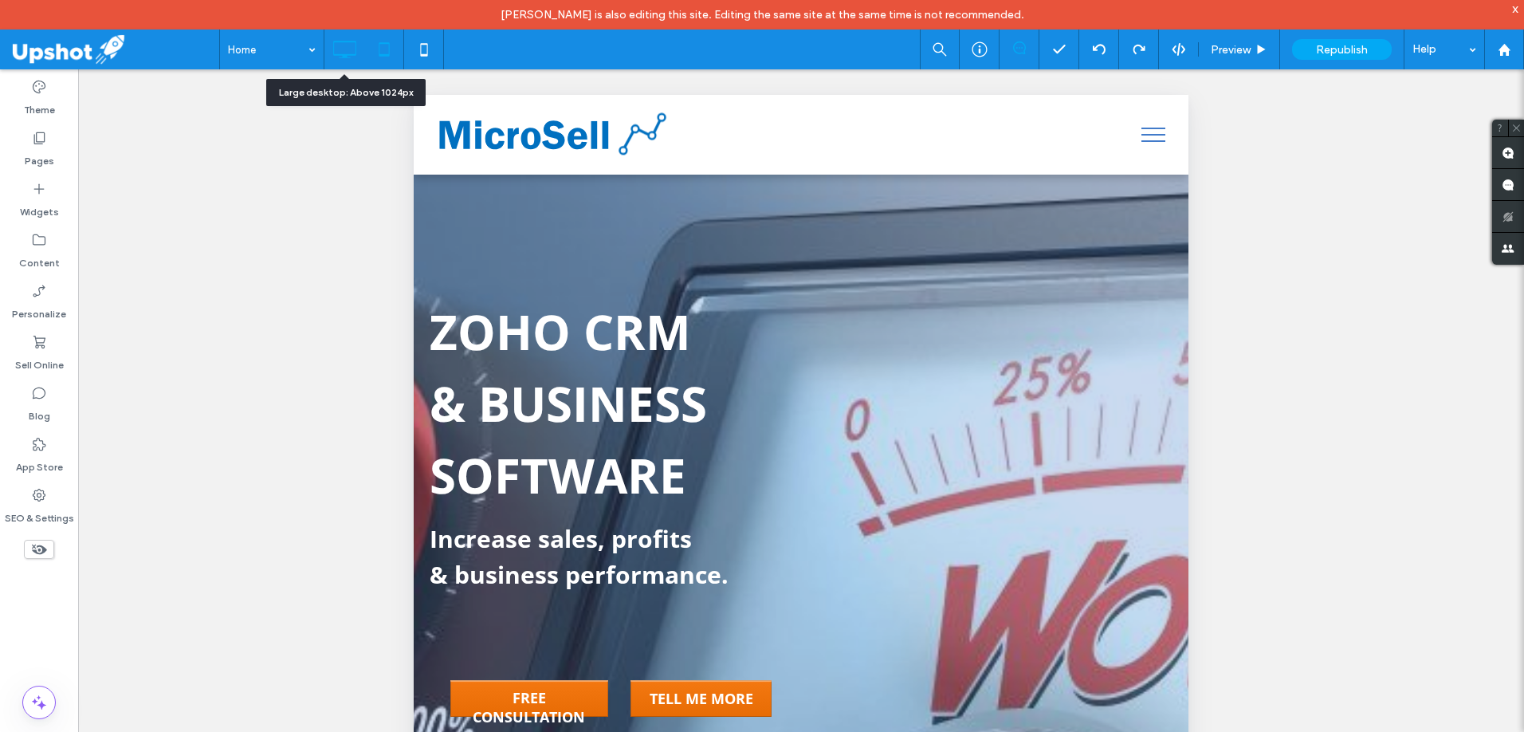
click at [354, 60] on icon at bounding box center [344, 49] width 32 height 32
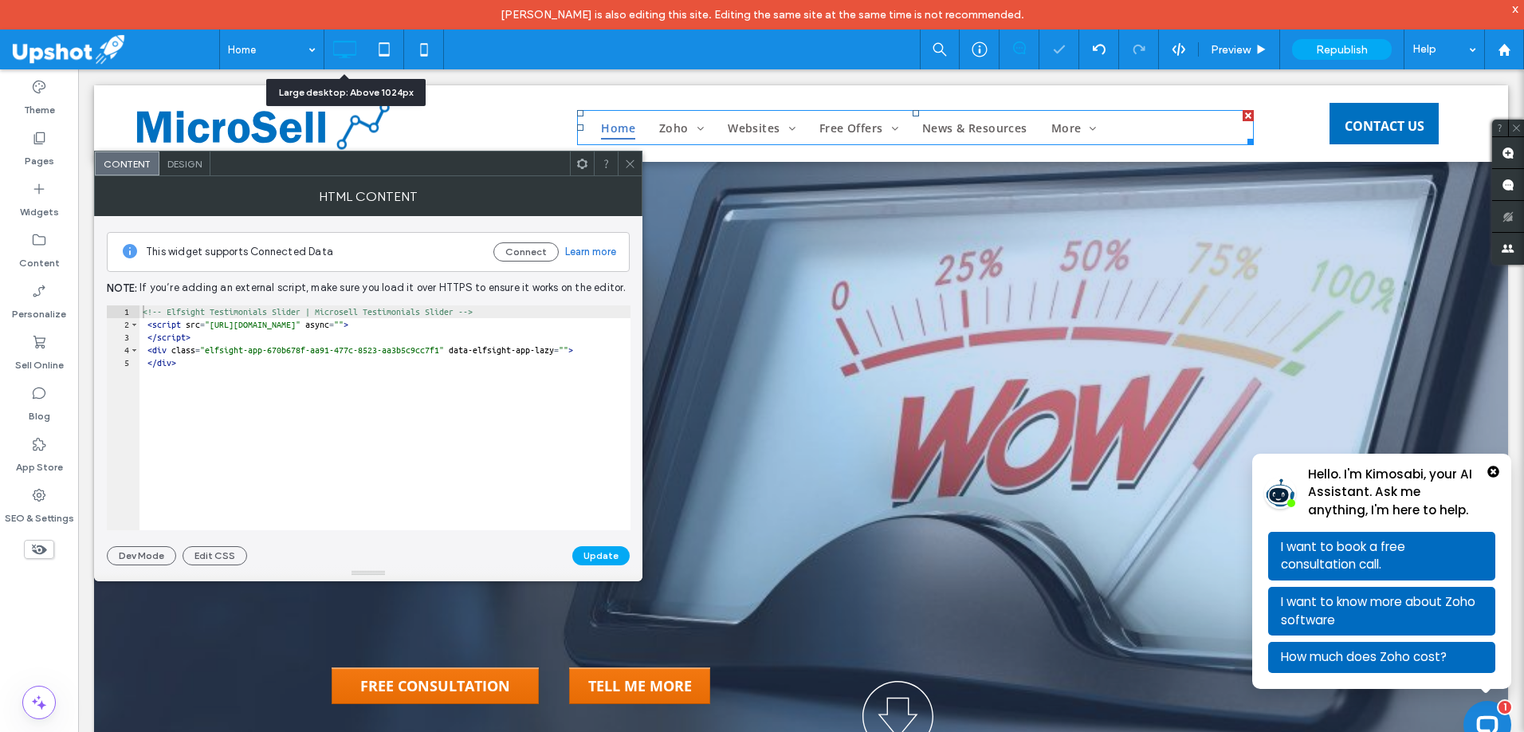
click at [632, 171] on span at bounding box center [630, 163] width 12 height 24
